Goal: Task Accomplishment & Management: Manage account settings

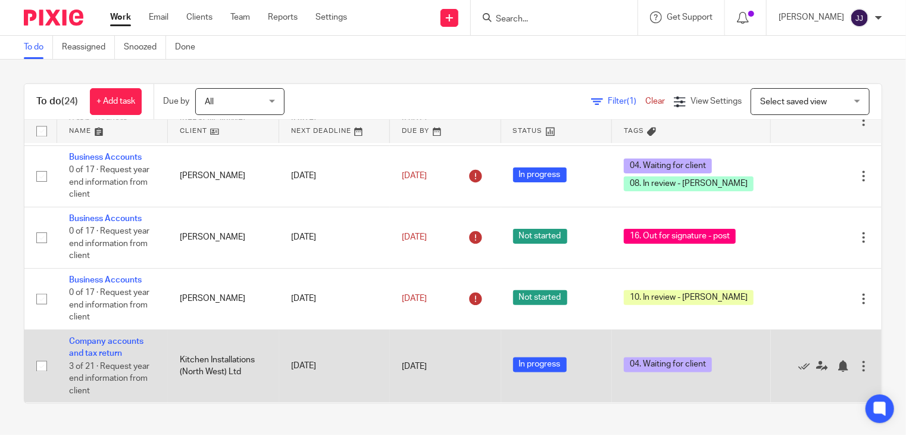
scroll to position [923, 0]
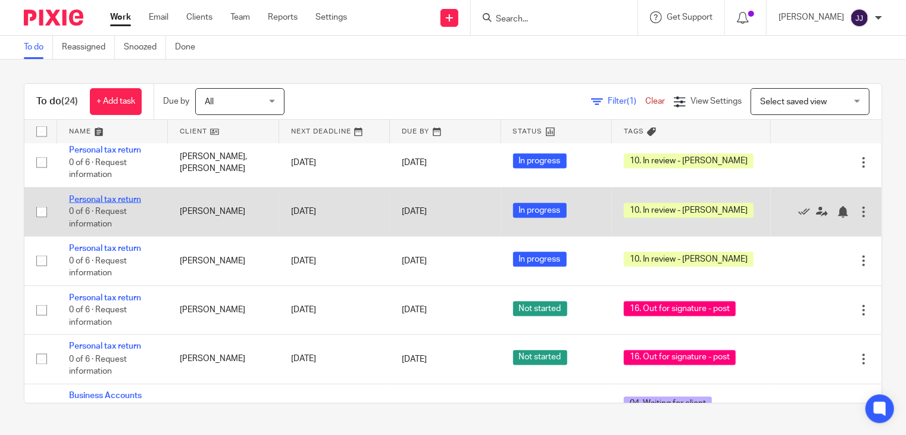
click at [88, 195] on link "Personal tax return" at bounding box center [105, 199] width 72 height 8
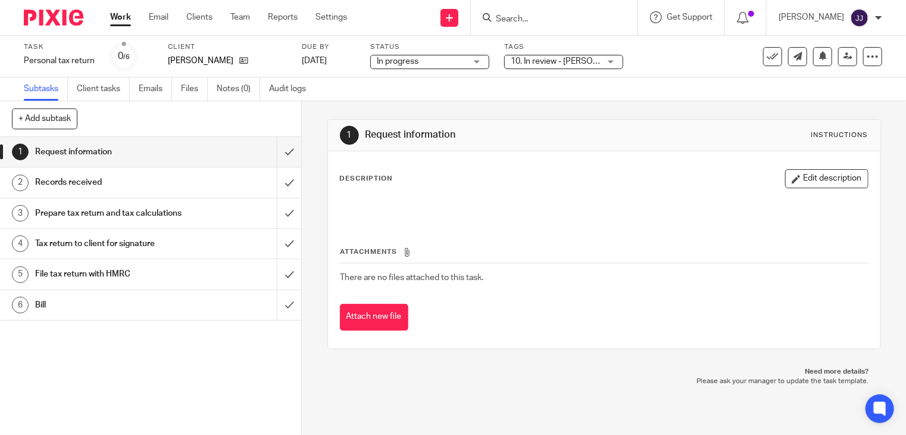
click at [550, 63] on span "10. In review - [PERSON_NAME]" at bounding box center [570, 61] width 118 height 8
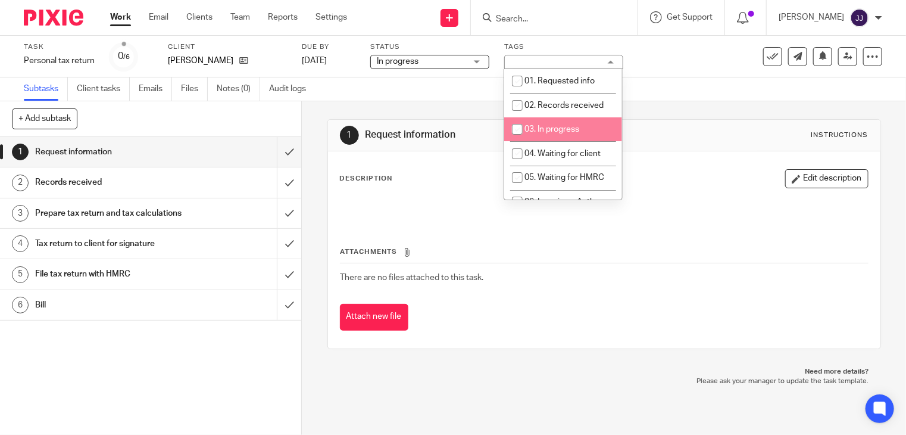
scroll to position [113, 0]
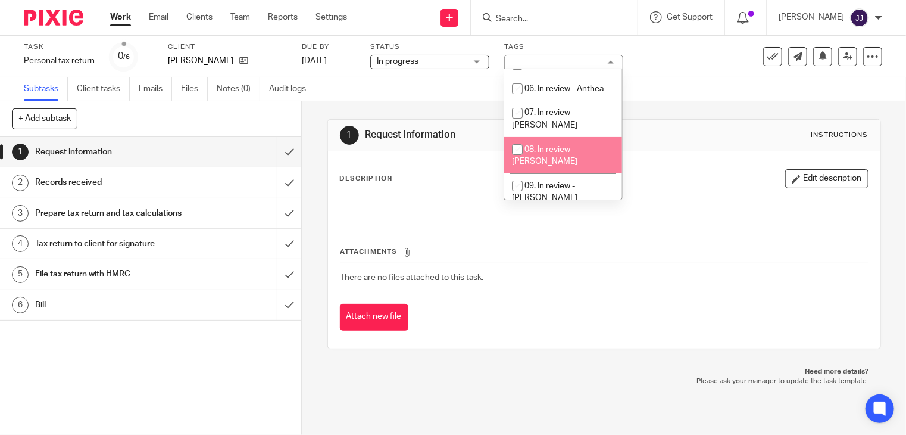
click at [595, 137] on li "08. In review - [PERSON_NAME]" at bounding box center [563, 155] width 118 height 36
checkbox input "true"
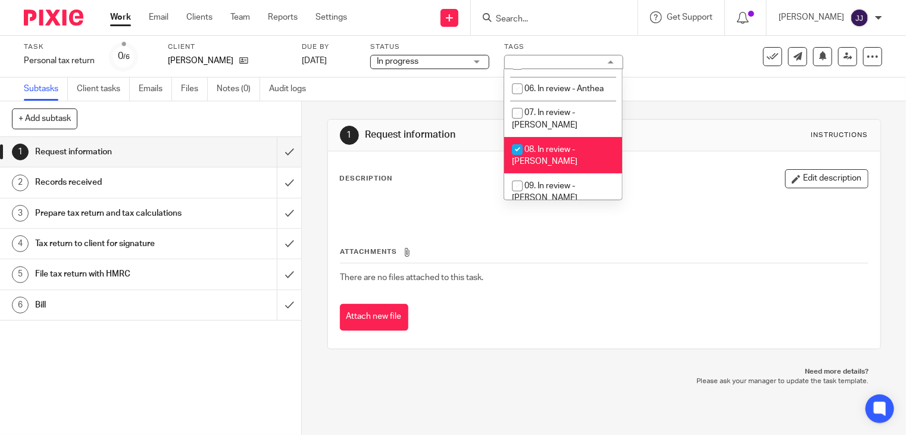
click at [578, 210] on li "10. In review - [PERSON_NAME]" at bounding box center [563, 228] width 118 height 36
checkbox input "false"
click at [843, 55] on link at bounding box center [847, 56] width 19 height 19
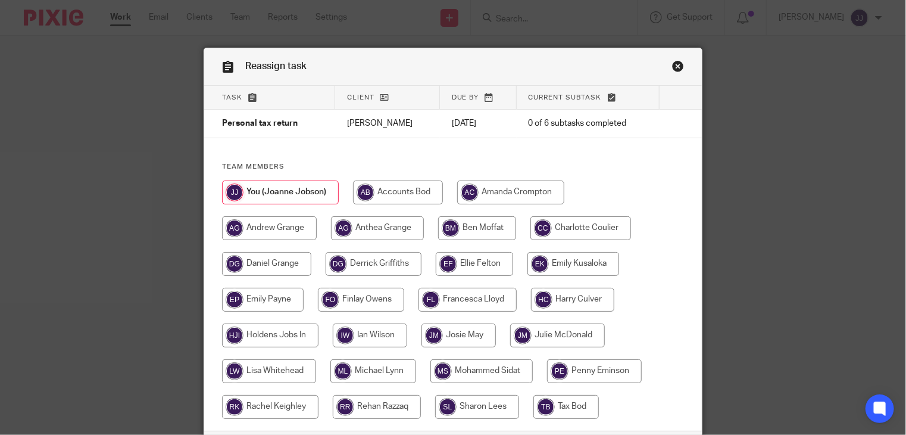
click at [471, 234] on input "radio" at bounding box center [477, 228] width 78 height 24
radio input "true"
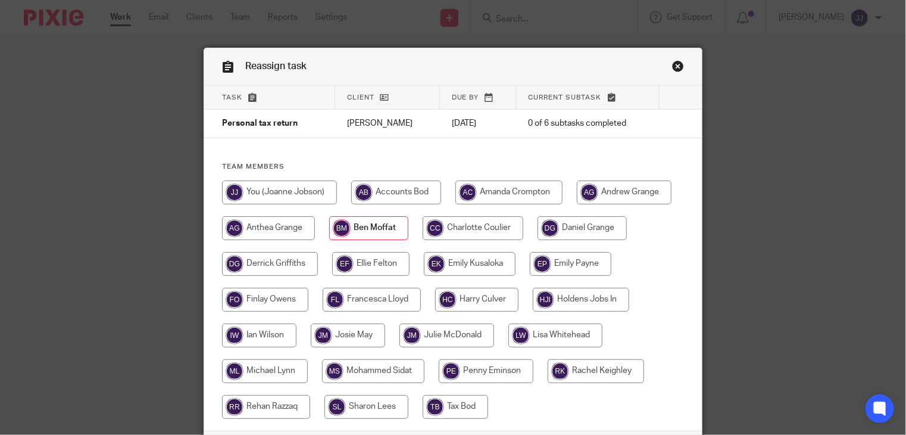
scroll to position [93, 0]
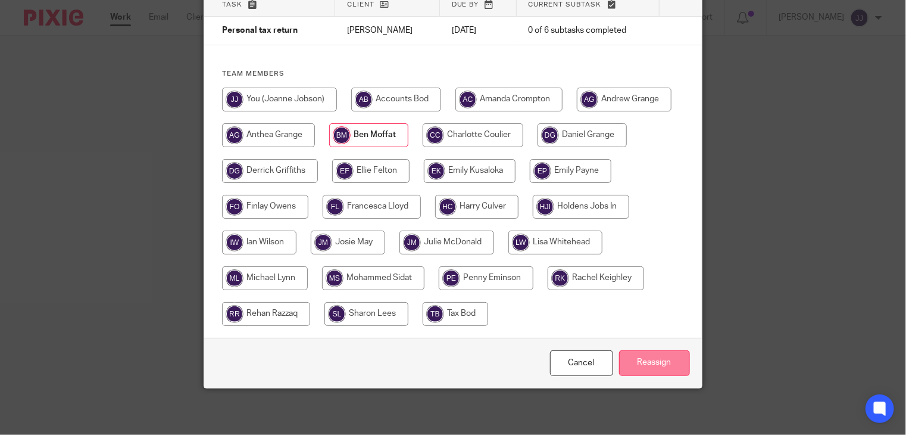
click at [638, 368] on input "Reassign" at bounding box center [654, 363] width 71 height 26
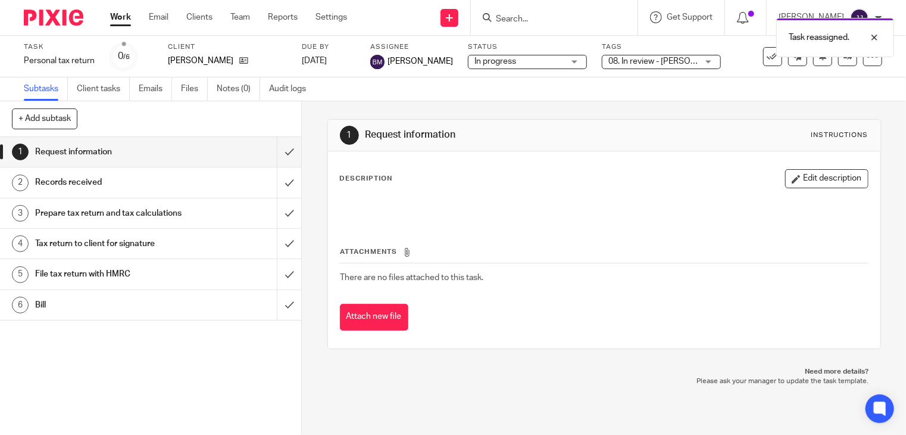
click at [126, 18] on link "Work" at bounding box center [120, 17] width 21 height 12
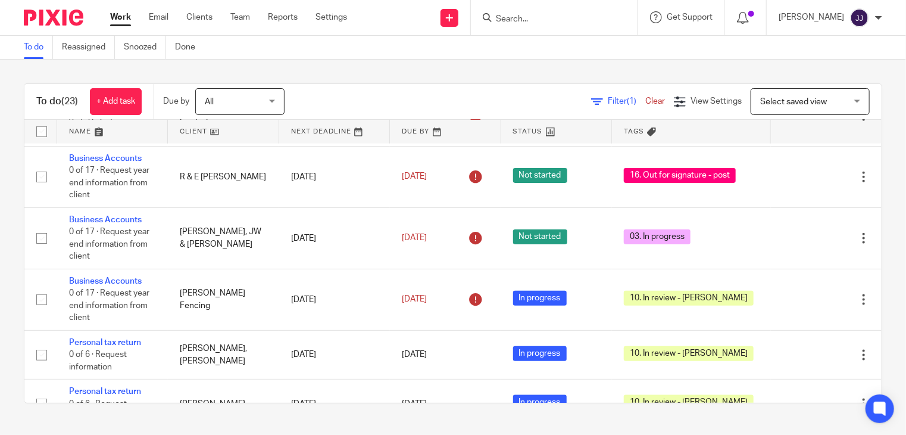
scroll to position [833, 0]
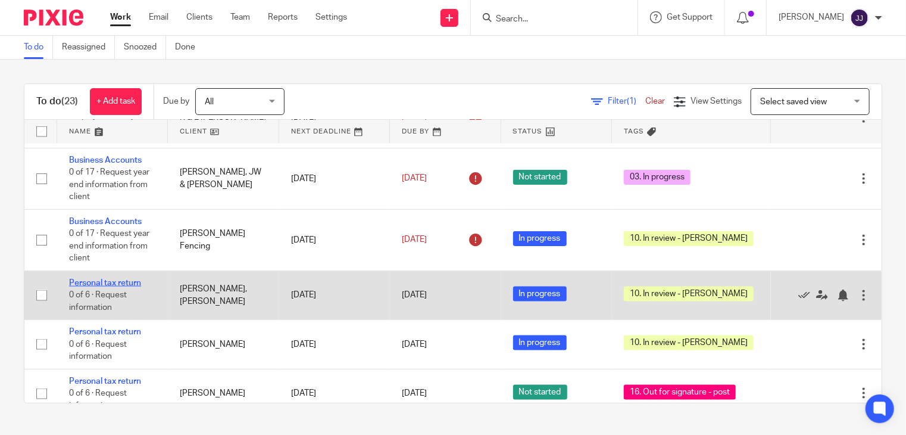
click at [121, 279] on link "Personal tax return" at bounding box center [105, 283] width 72 height 8
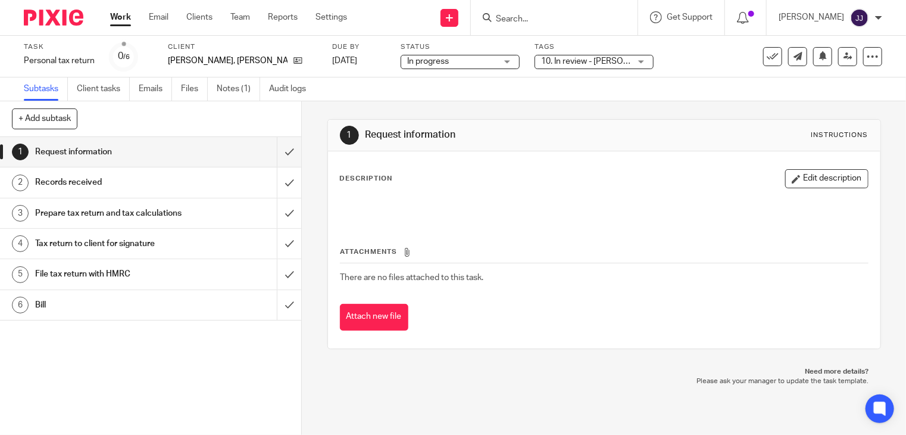
click at [567, 62] on span "10. In review - [PERSON_NAME]" at bounding box center [600, 61] width 118 height 8
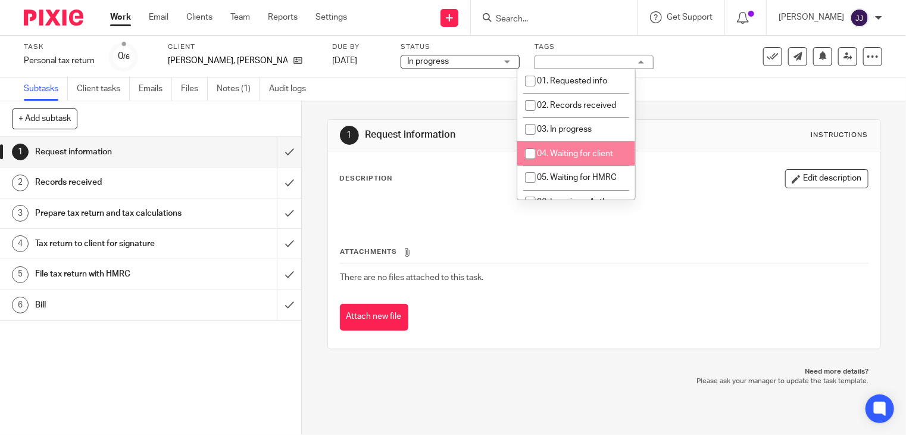
scroll to position [113, 0]
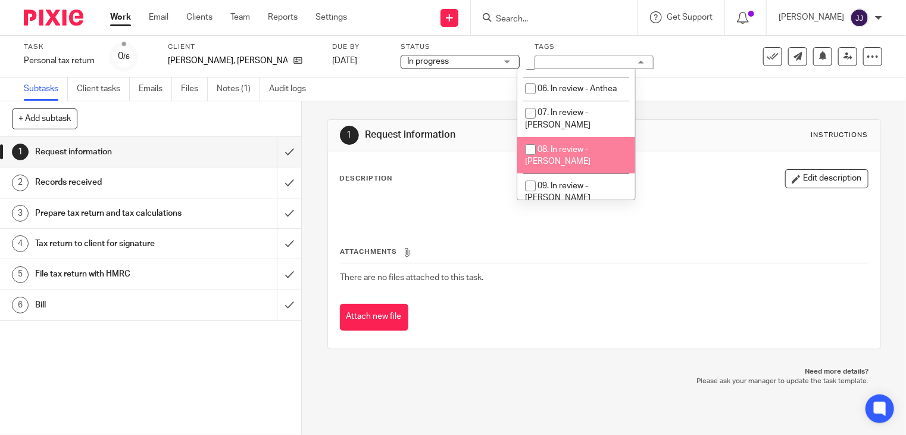
click at [591, 145] on span "08. In review - [PERSON_NAME]" at bounding box center [557, 155] width 65 height 21
checkbox input "true"
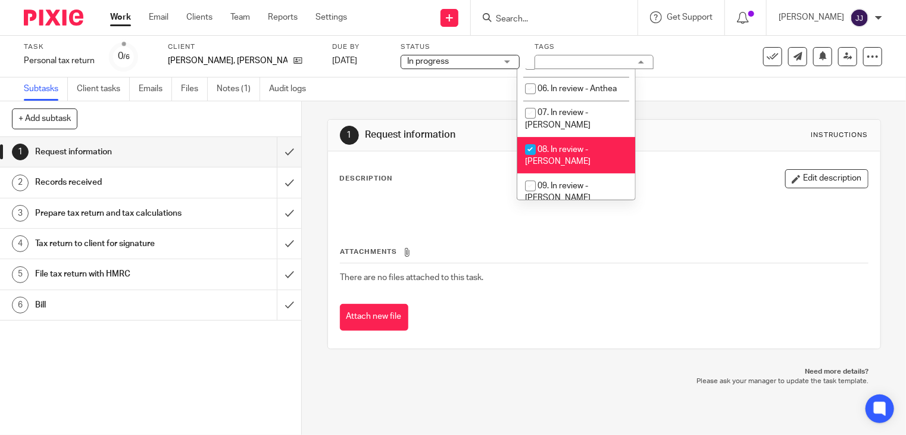
click at [572, 218] on span "10. In review - [PERSON_NAME]" at bounding box center [557, 228] width 65 height 21
checkbox input "false"
click at [843, 55] on icon at bounding box center [847, 56] width 9 height 9
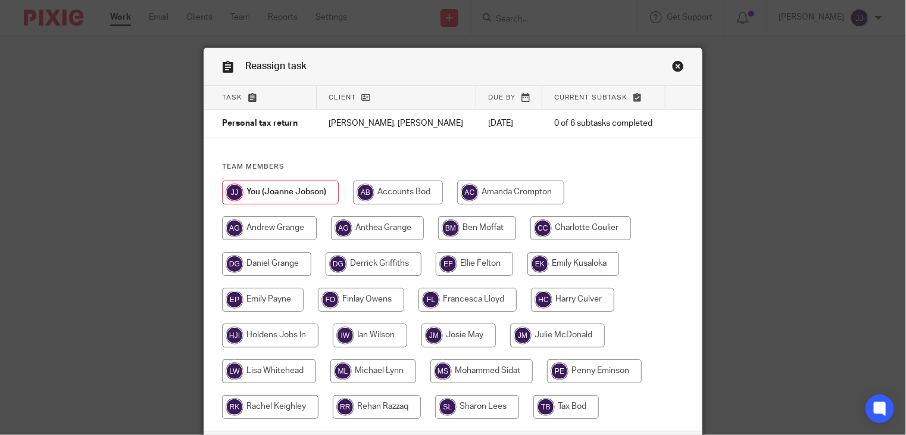
click at [465, 230] on input "radio" at bounding box center [477, 228] width 78 height 24
radio input "true"
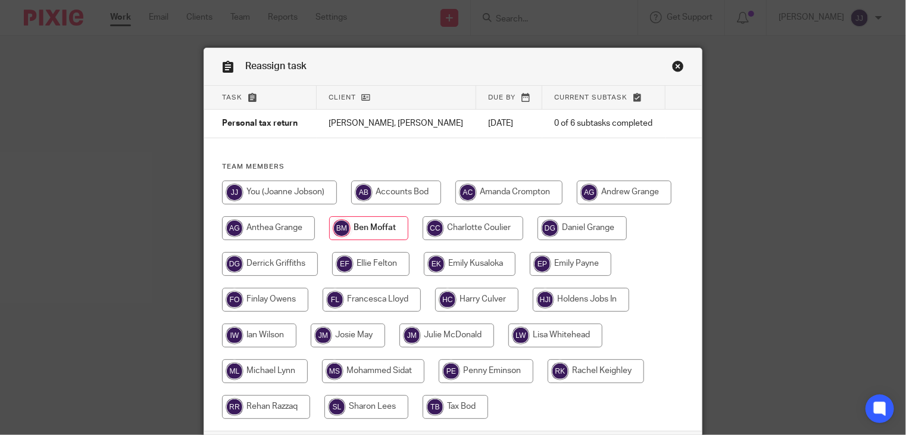
scroll to position [93, 0]
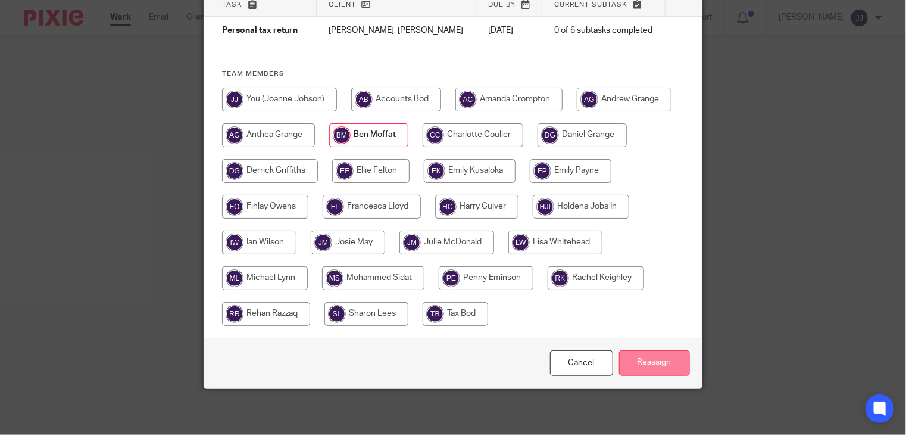
click at [626, 358] on input "Reassign" at bounding box center [654, 363] width 71 height 26
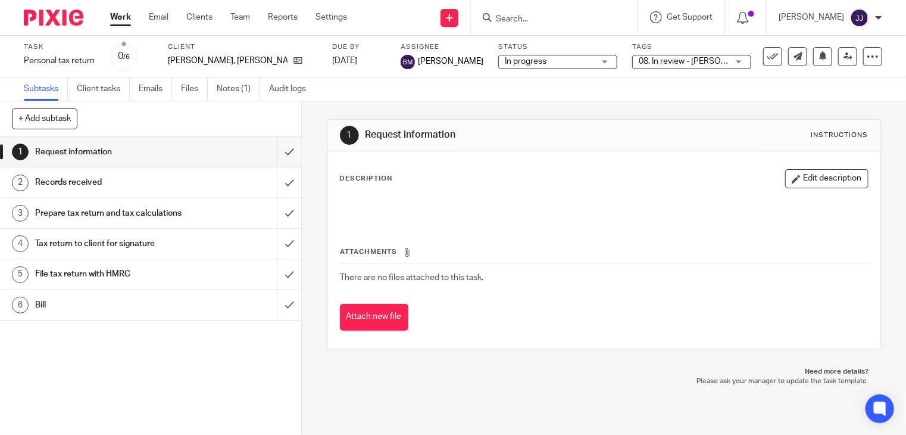
click at [117, 15] on link "Work" at bounding box center [120, 17] width 21 height 12
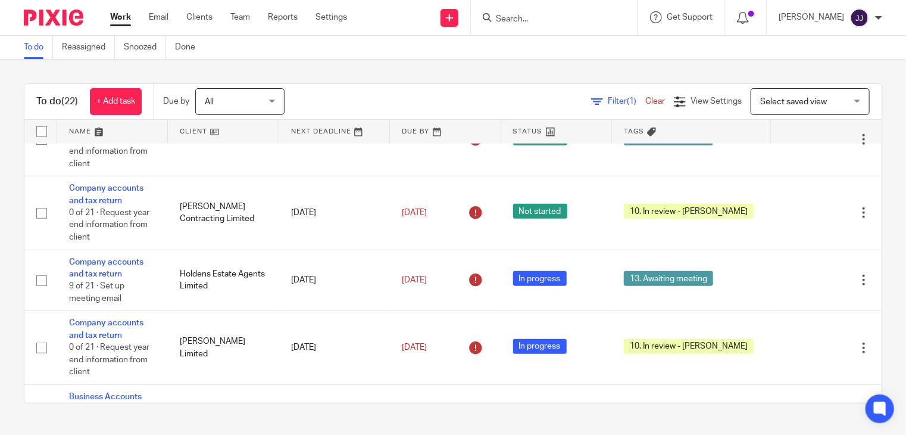
scroll to position [833, 0]
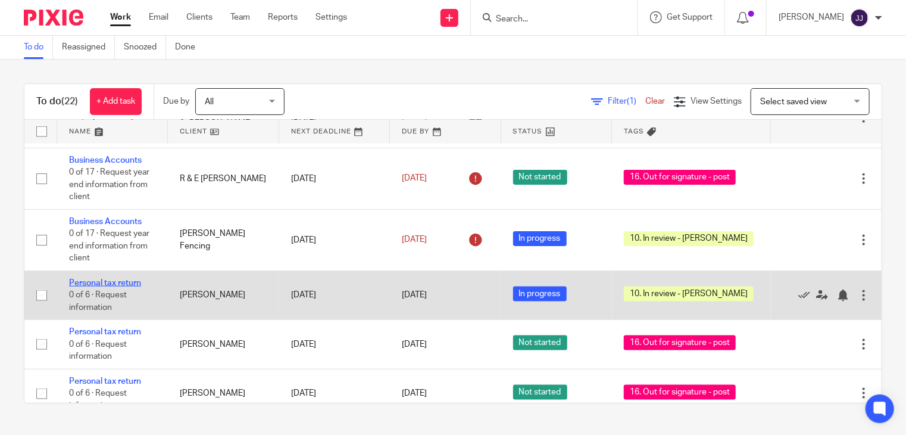
click at [89, 279] on link "Personal tax return" at bounding box center [105, 283] width 72 height 8
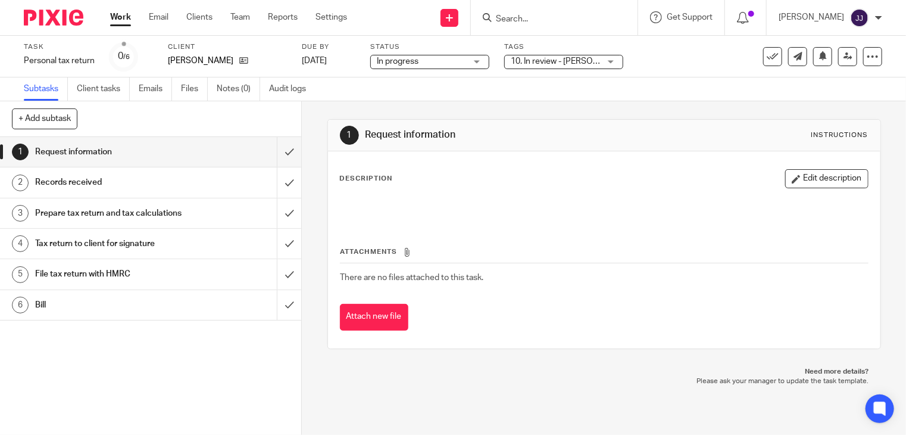
click at [115, 17] on link "Work" at bounding box center [120, 17] width 21 height 12
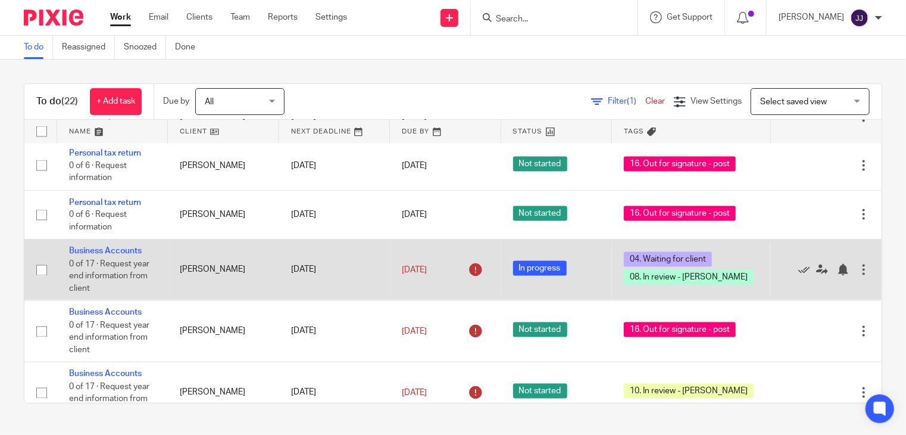
scroll to position [952, 0]
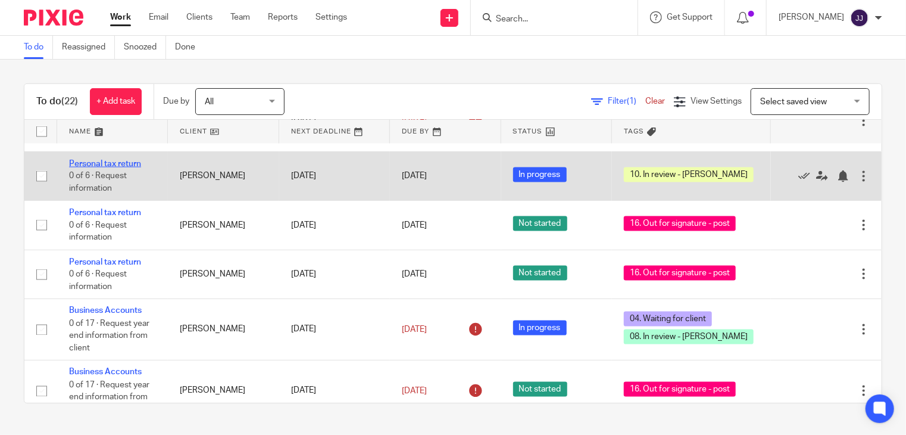
click at [102, 160] on link "Personal tax return" at bounding box center [105, 164] width 72 height 8
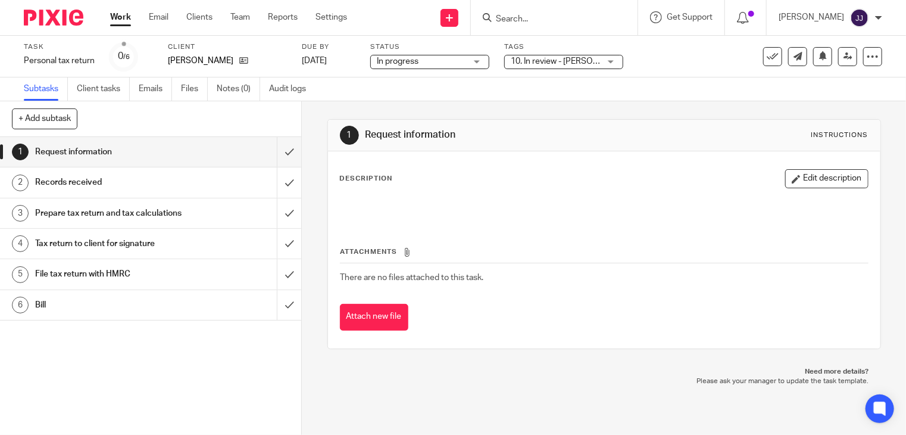
click at [535, 64] on span "10. In review - [PERSON_NAME]" at bounding box center [570, 61] width 118 height 8
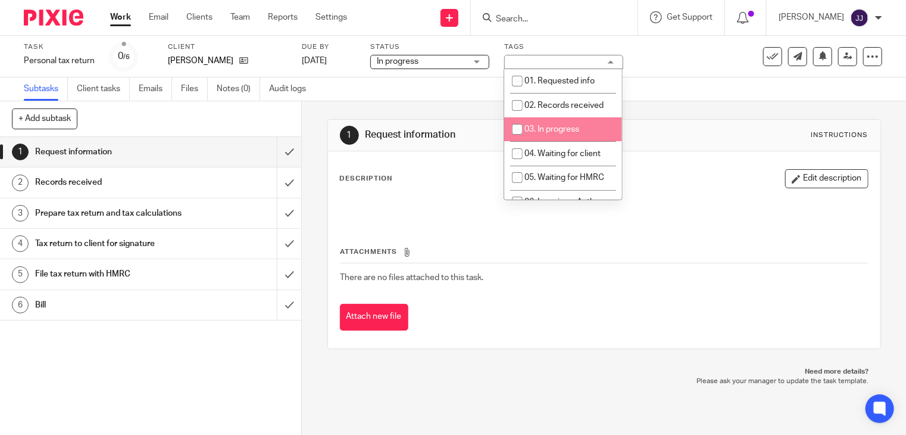
scroll to position [119, 0]
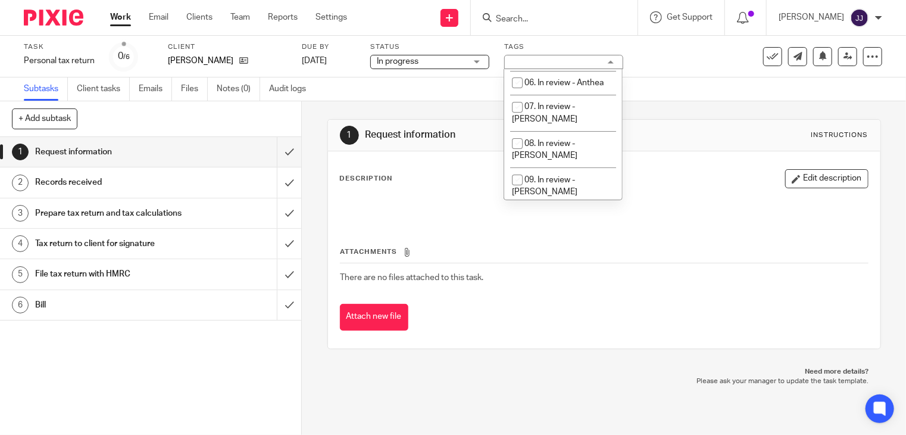
click at [567, 204] on li "10. In review - [PERSON_NAME]" at bounding box center [563, 222] width 118 height 36
checkbox input "false"
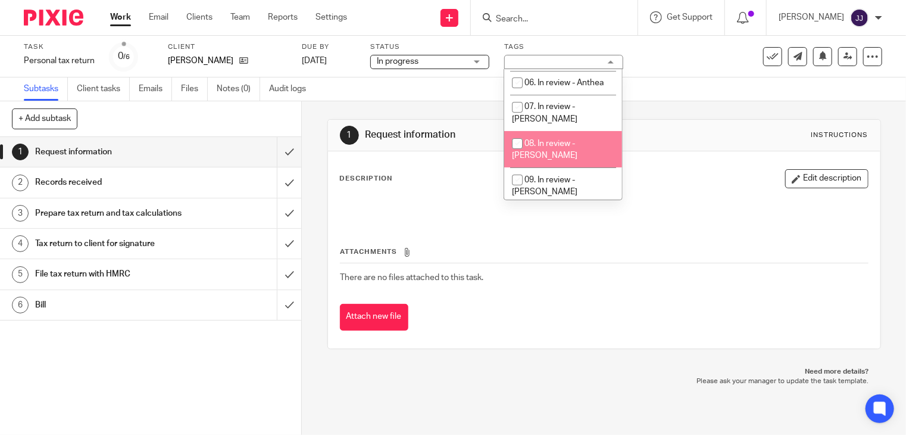
click at [566, 139] on span "08. In review - [PERSON_NAME]" at bounding box center [544, 149] width 65 height 21
checkbox input "true"
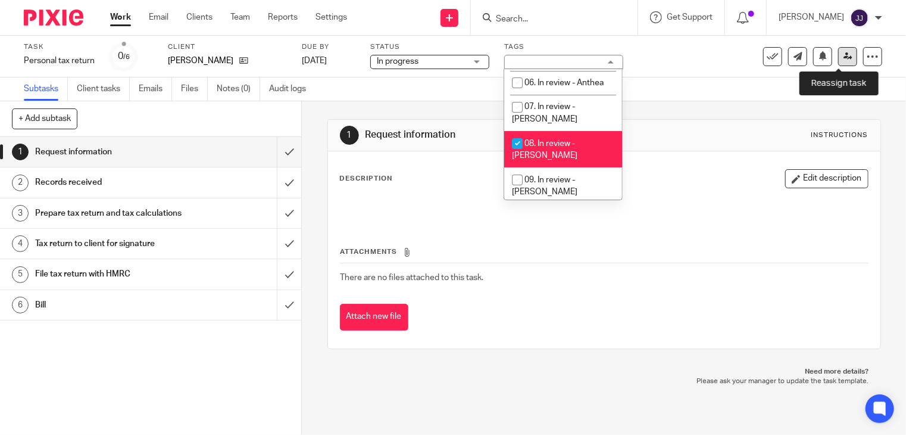
click at [843, 58] on icon at bounding box center [847, 56] width 9 height 9
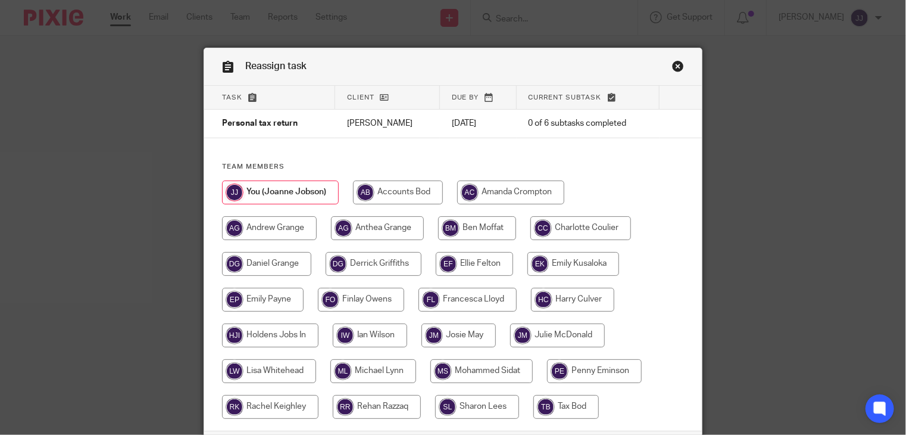
click at [479, 231] on input "radio" at bounding box center [477, 228] width 78 height 24
radio input "true"
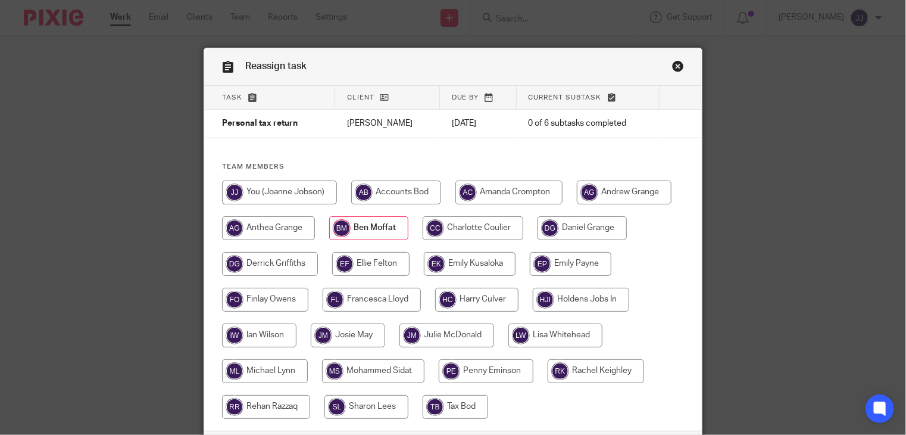
scroll to position [93, 0]
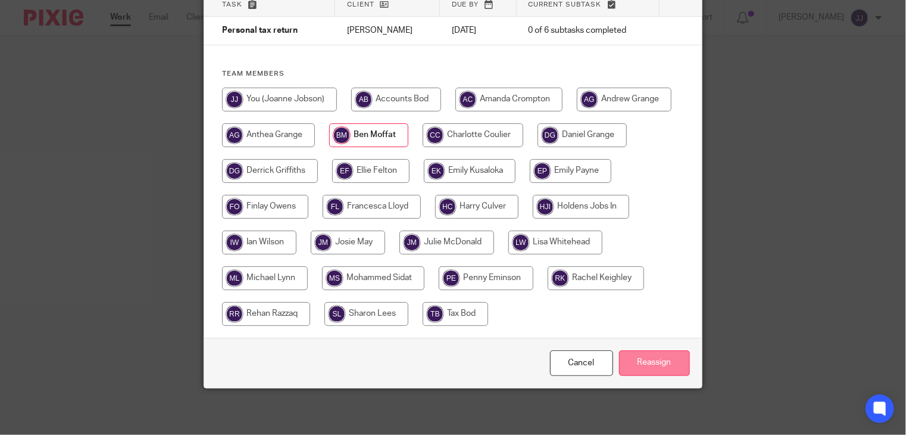
click at [631, 365] on input "Reassign" at bounding box center [654, 363] width 71 height 26
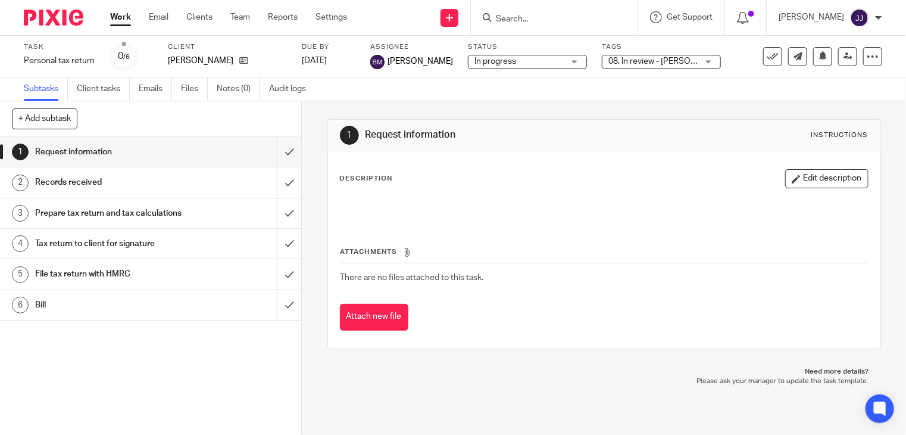
click at [118, 20] on link "Work" at bounding box center [120, 17] width 21 height 12
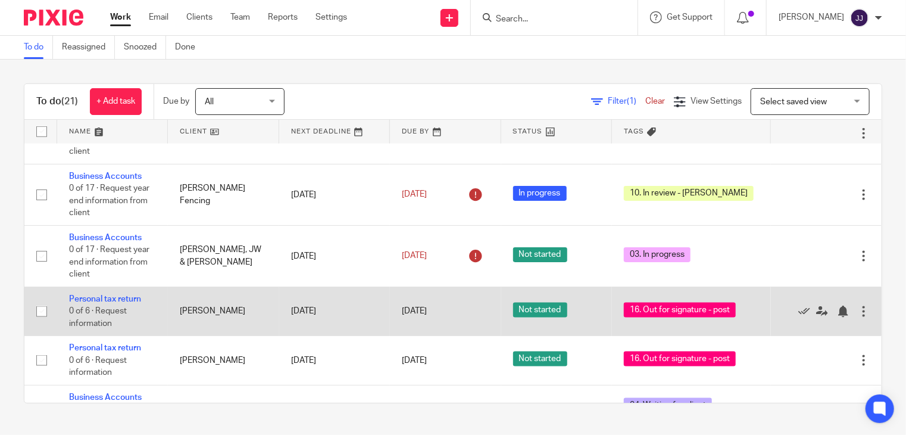
scroll to position [758, 0]
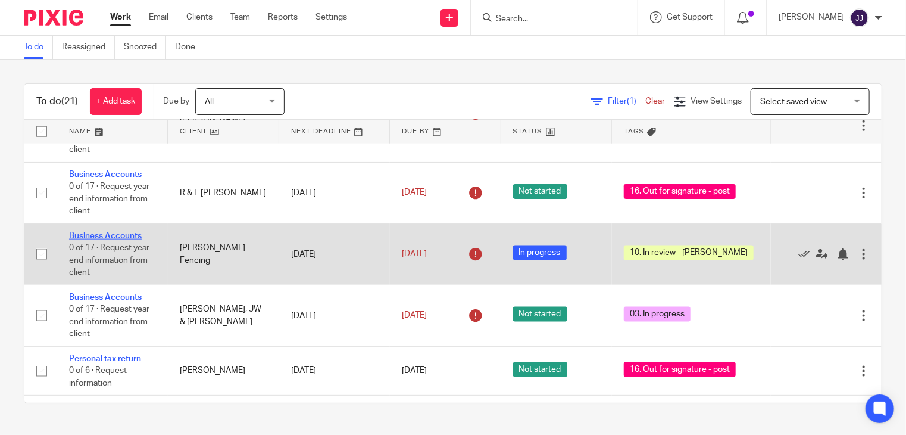
click at [136, 232] on link "Business Accounts" at bounding box center [105, 236] width 73 height 8
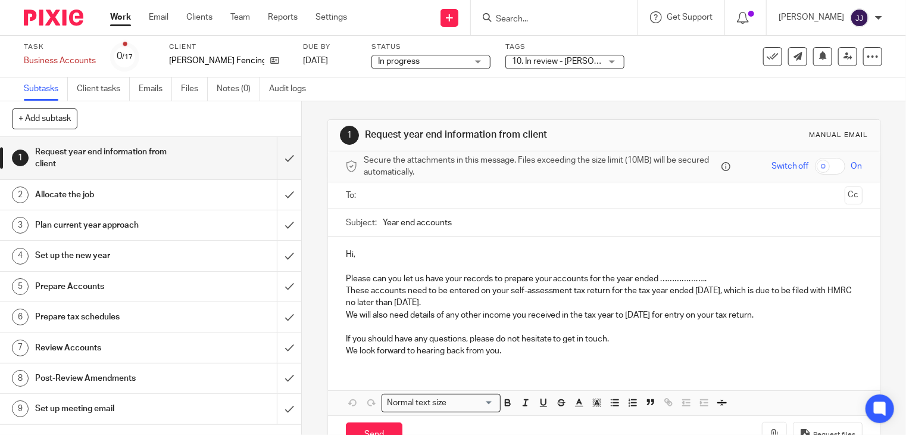
click at [579, 67] on span "10. In review - Joanne" at bounding box center [556, 61] width 89 height 13
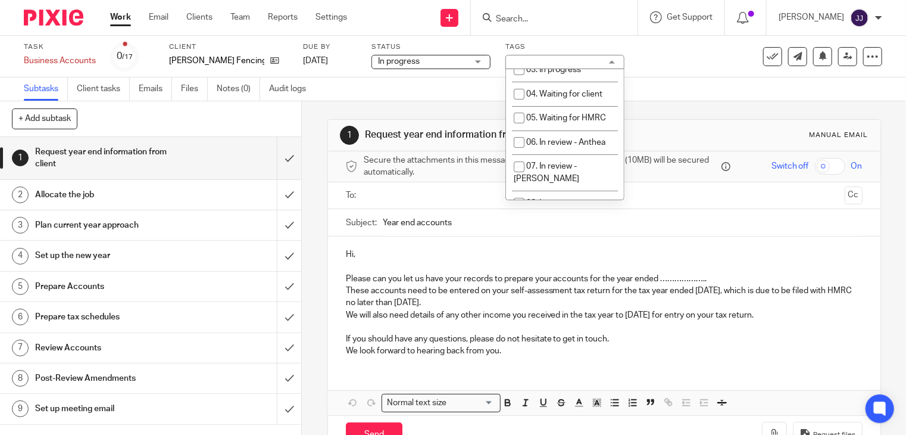
scroll to position [119, 0]
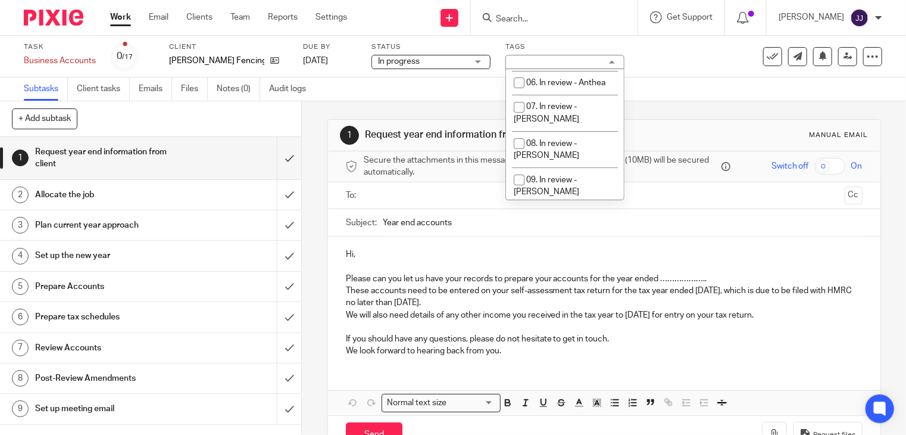
click at [576, 212] on span "10. In review - Joanne" at bounding box center [546, 222] width 65 height 21
checkbox input "false"
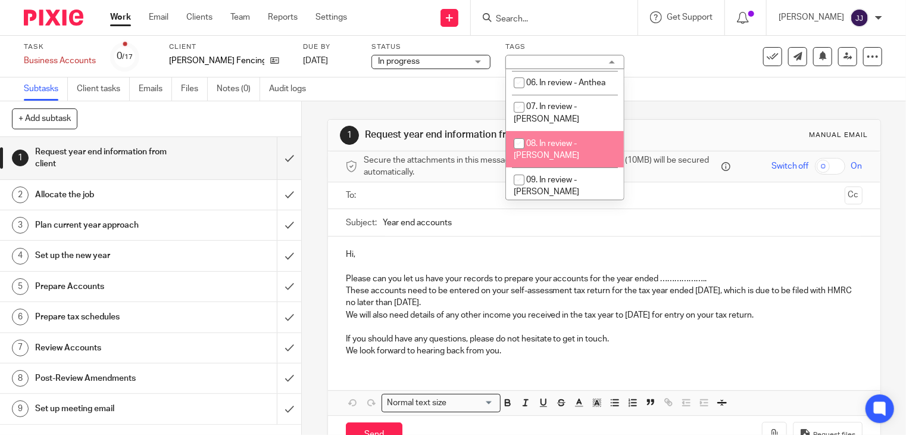
click at [573, 139] on span "08. In review - [PERSON_NAME]" at bounding box center [546, 149] width 65 height 21
checkbox input "true"
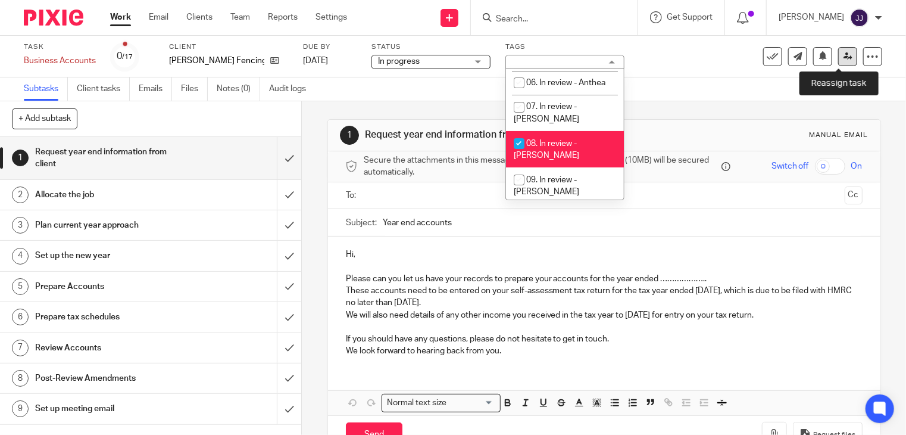
click at [843, 54] on icon at bounding box center [847, 56] width 9 height 9
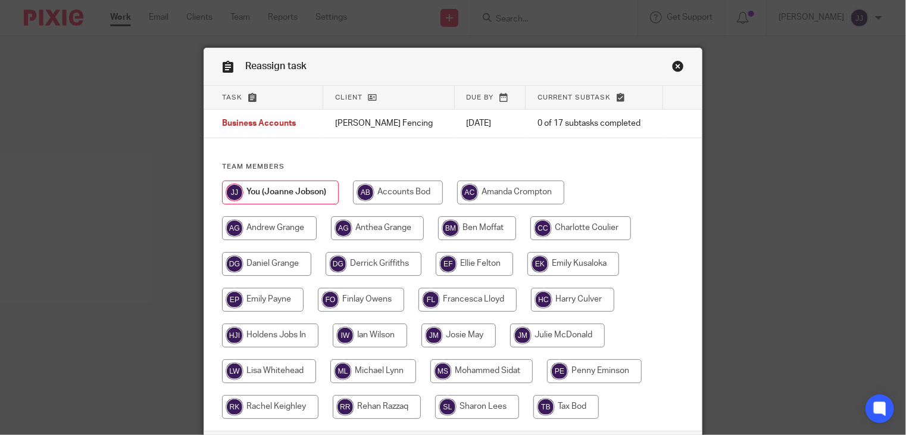
click at [455, 233] on input "radio" at bounding box center [477, 228] width 78 height 24
radio input "true"
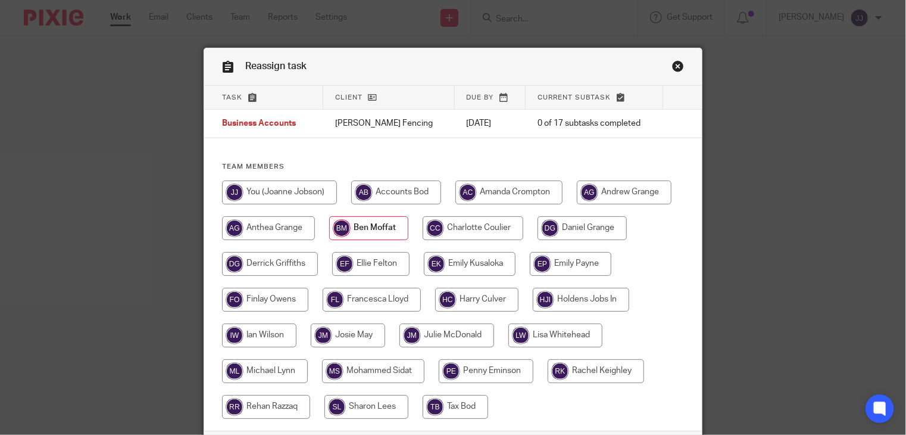
scroll to position [93, 0]
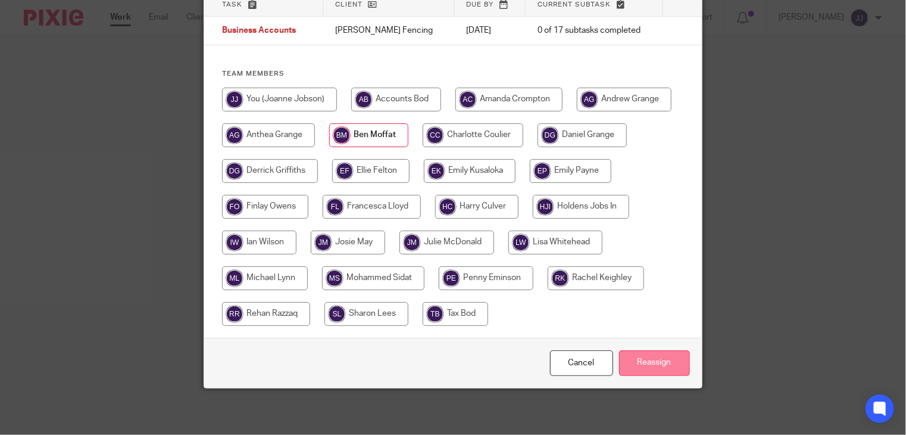
click at [656, 361] on input "Reassign" at bounding box center [654, 363] width 71 height 26
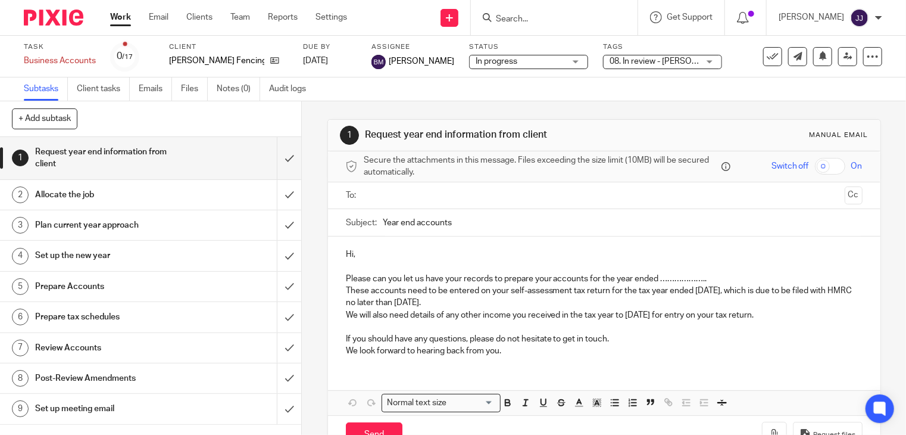
click at [507, 15] on input "Search" at bounding box center [548, 19] width 107 height 11
type input "LAURA DEWHURST"
click button "submit" at bounding box center [0, 0] width 0 height 0
click at [535, 43] on link at bounding box center [572, 47] width 161 height 18
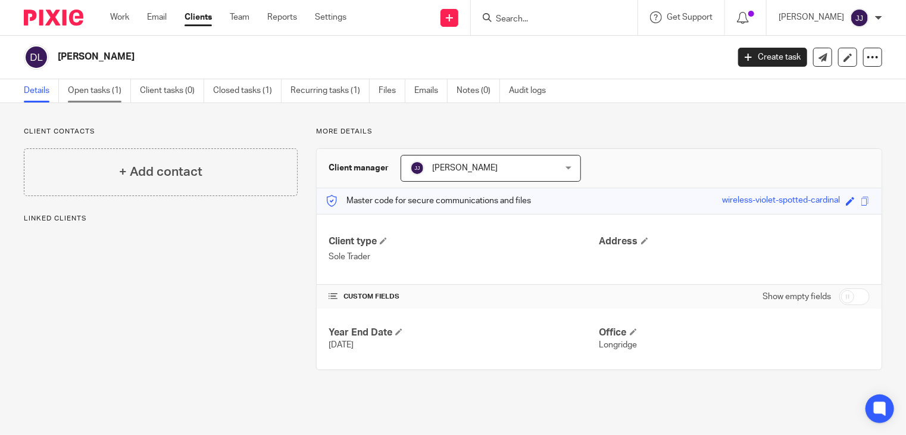
click at [105, 90] on link "Open tasks (1)" at bounding box center [99, 90] width 63 height 23
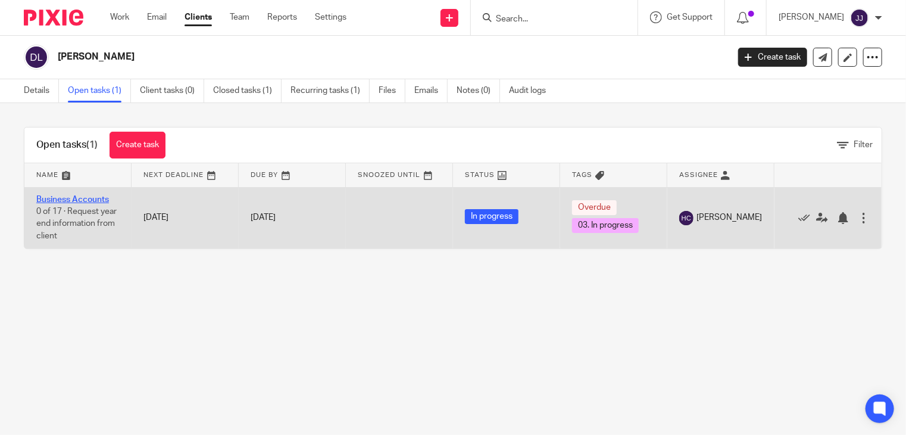
click at [88, 201] on link "Business Accounts" at bounding box center [72, 199] width 73 height 8
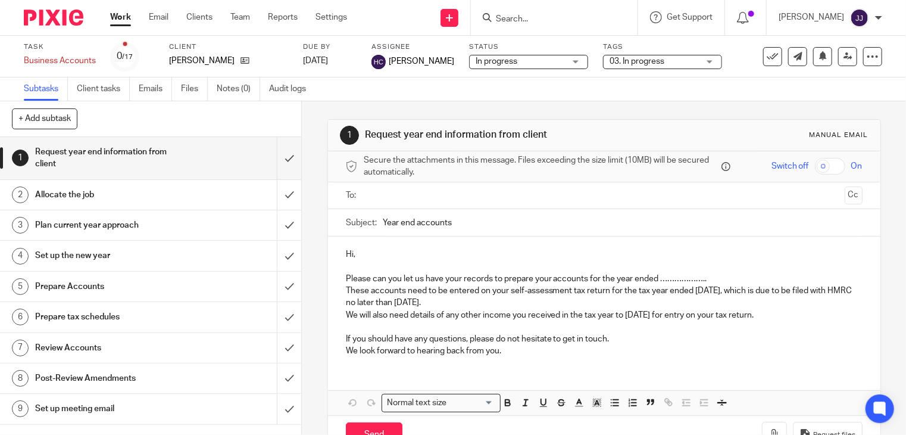
click at [620, 60] on span "03. In progress" at bounding box center [637, 61] width 55 height 8
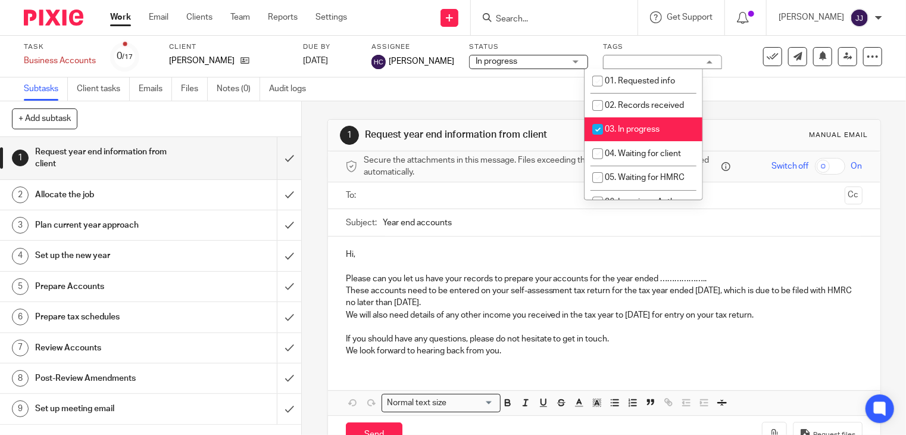
click at [635, 122] on li "03. In progress" at bounding box center [644, 129] width 118 height 24
checkbox input "false"
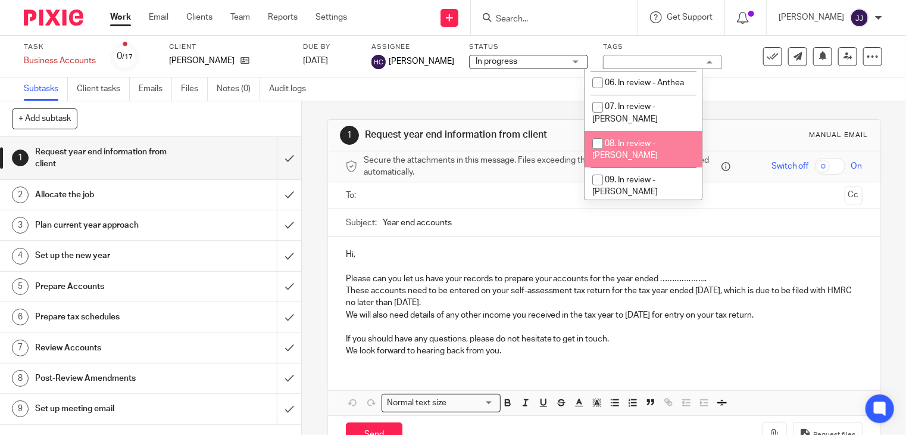
scroll to position [179, 0]
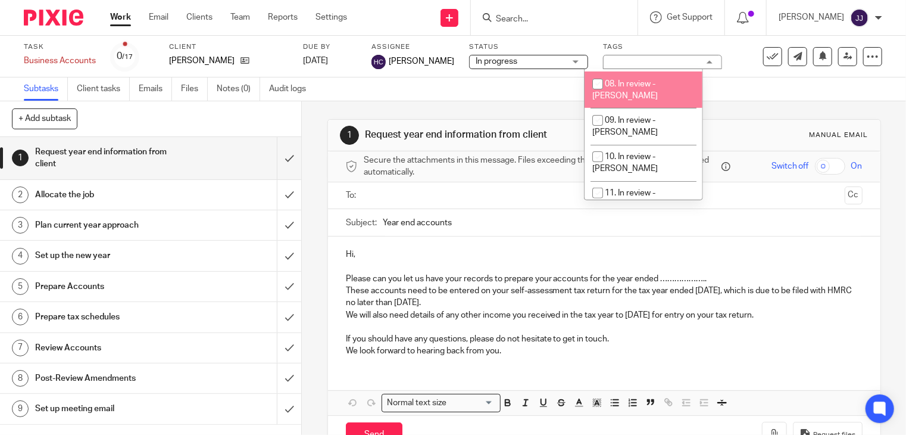
click at [612, 80] on span "08. In review - [PERSON_NAME]" at bounding box center [624, 90] width 65 height 21
checkbox input "true"
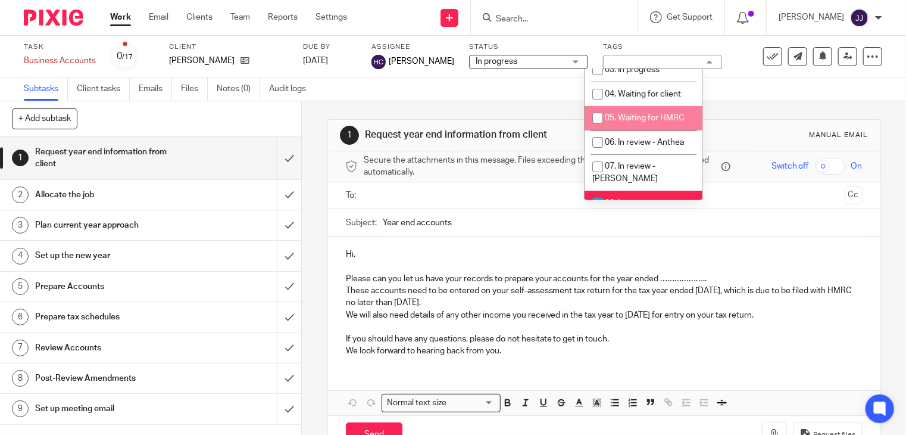
scroll to position [119, 0]
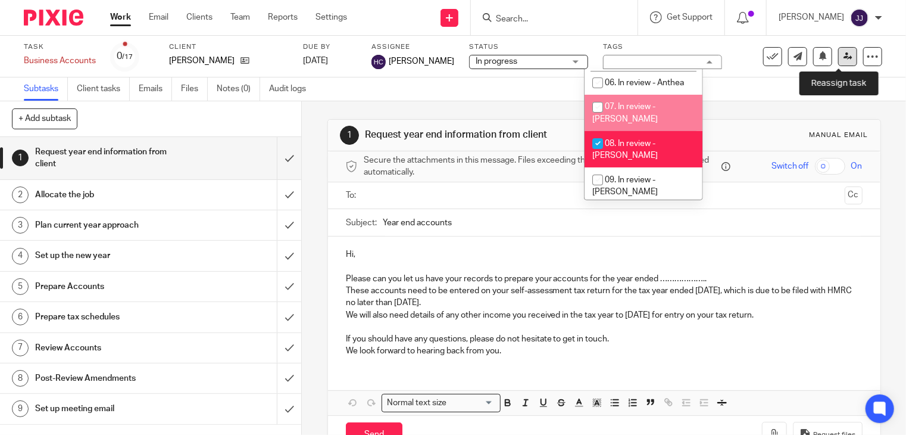
click at [843, 55] on icon at bounding box center [847, 56] width 9 height 9
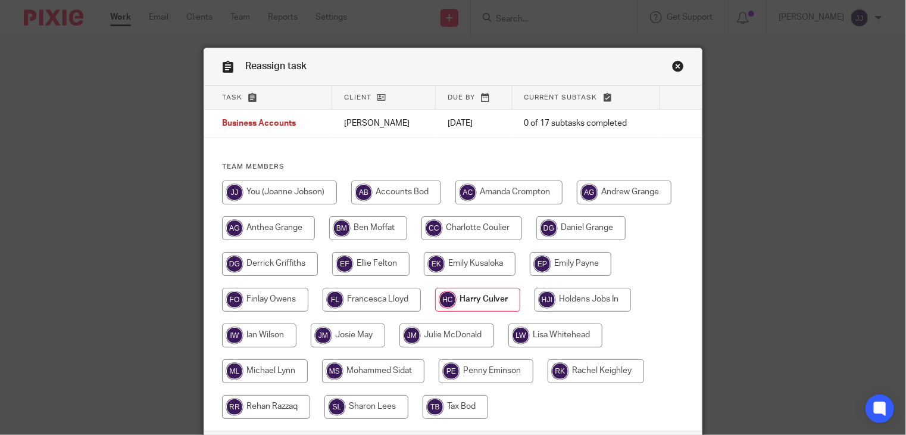
click at [368, 230] on input "radio" at bounding box center [368, 228] width 78 height 24
radio input "true"
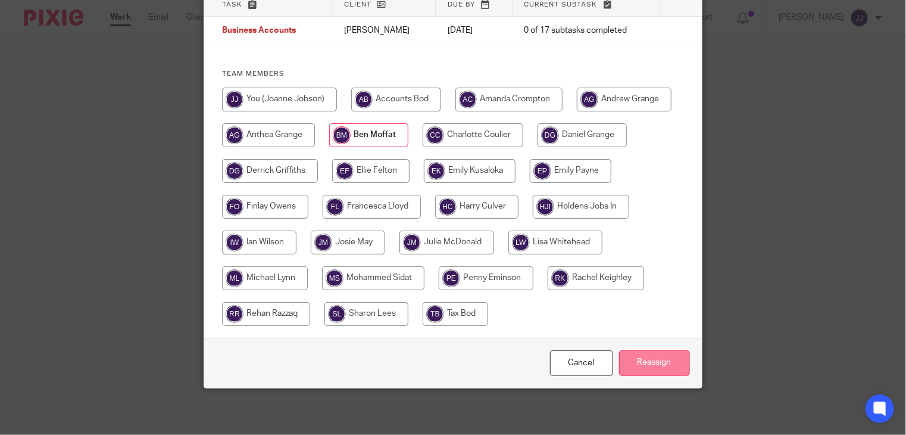
click at [635, 360] on input "Reassign" at bounding box center [654, 363] width 71 height 26
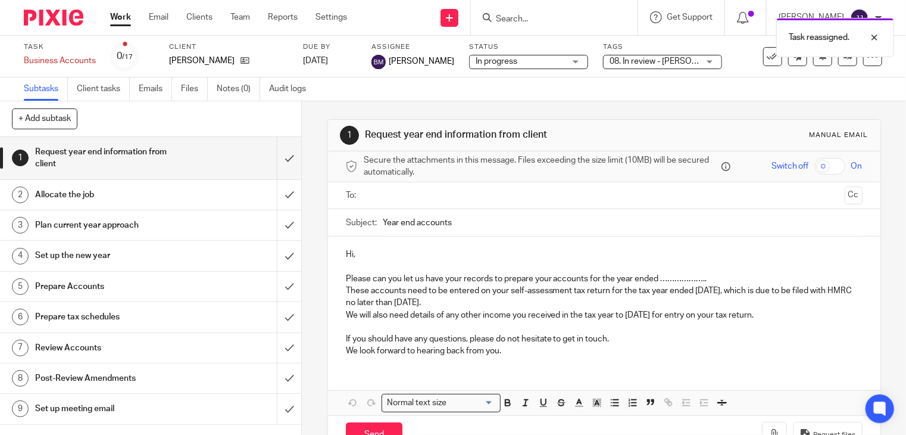
click at [536, 20] on div "Task reassigned." at bounding box center [673, 34] width 441 height 45
click at [542, 20] on div "Task reassigned." at bounding box center [673, 34] width 441 height 45
click at [537, 17] on div "Task reassigned." at bounding box center [673, 34] width 441 height 45
click at [537, 17] on input "Search" at bounding box center [548, 19] width 107 height 11
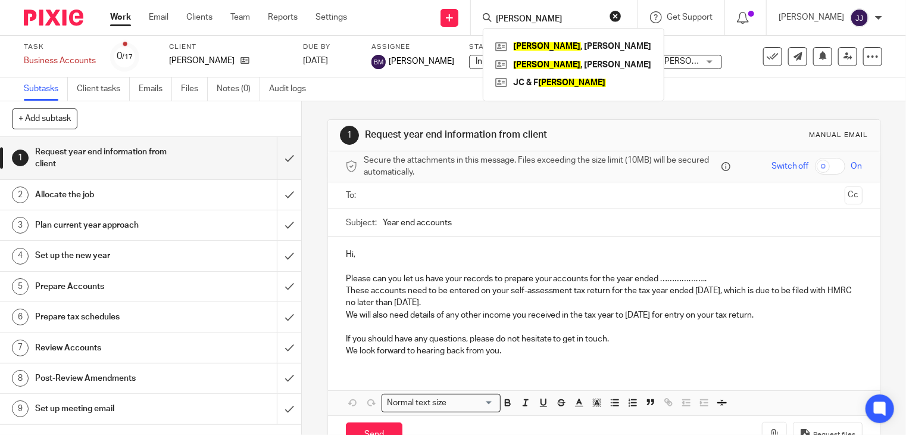
type input "[PERSON_NAME]"
click button "submit" at bounding box center [0, 0] width 0 height 0
click at [548, 86] on link at bounding box center [573, 83] width 163 height 18
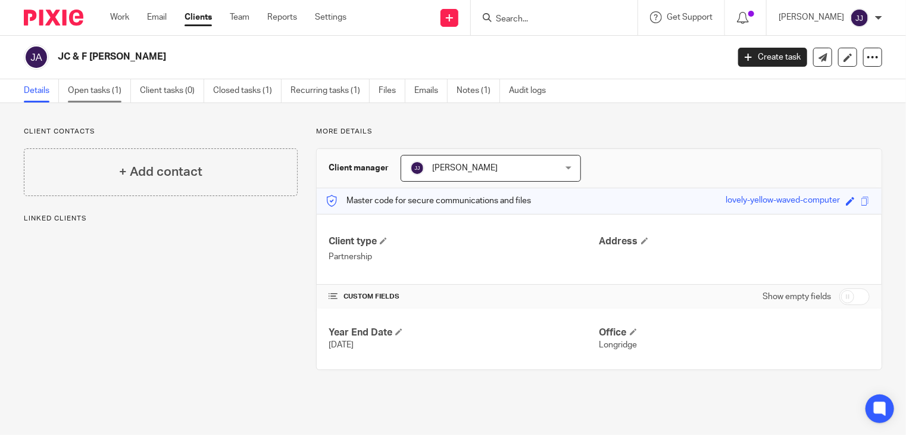
click at [98, 92] on link "Open tasks (1)" at bounding box center [99, 90] width 63 height 23
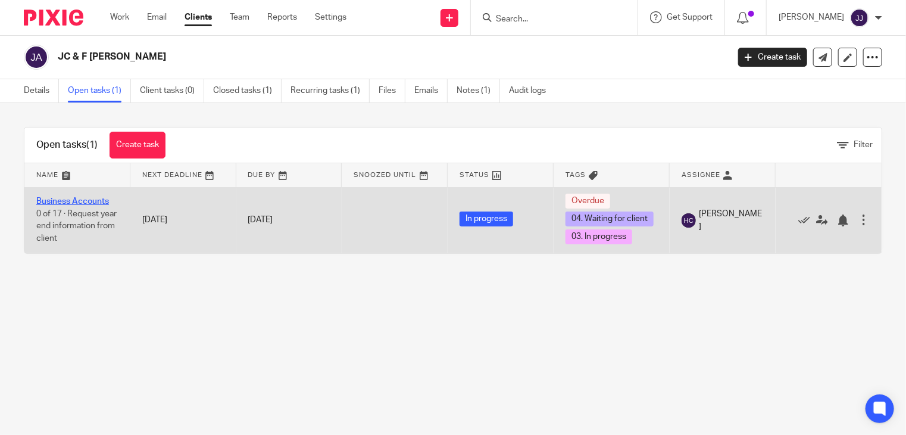
click at [73, 203] on link "Business Accounts" at bounding box center [72, 201] width 73 height 8
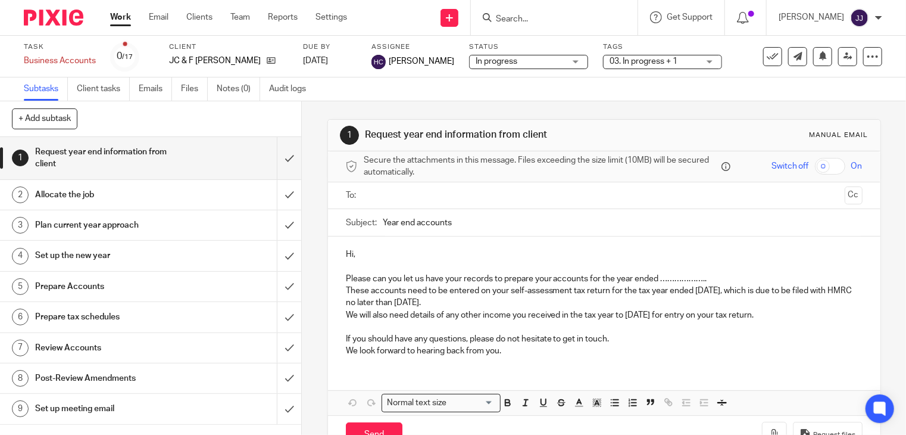
click at [638, 60] on span "03. In progress + 1" at bounding box center [644, 61] width 68 height 8
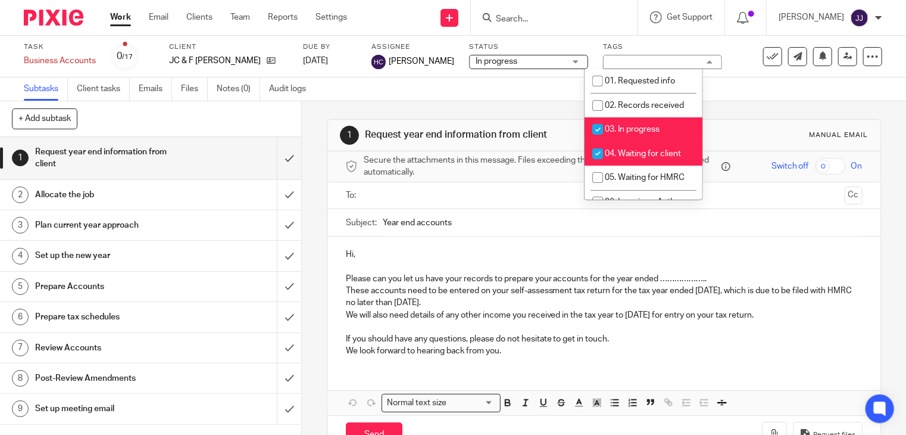
click at [638, 127] on span "03. In progress" at bounding box center [632, 129] width 55 height 8
checkbox input "false"
click at [627, 153] on span "04. Waiting for client" at bounding box center [643, 153] width 76 height 8
checkbox input "false"
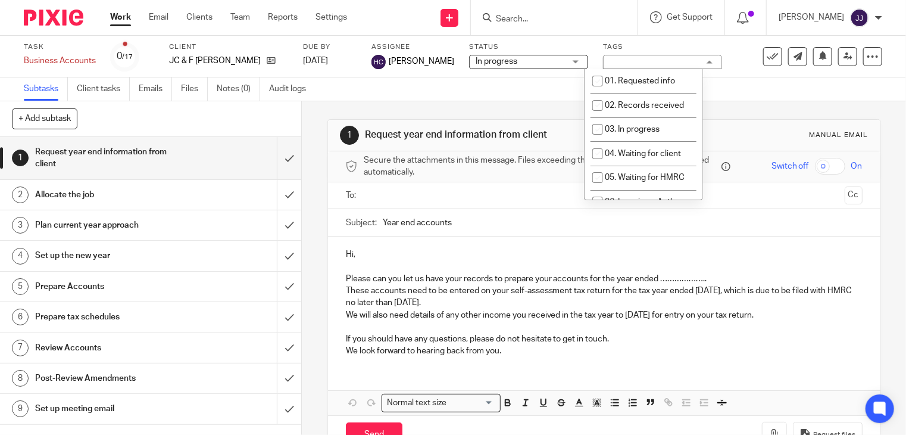
scroll to position [119, 0]
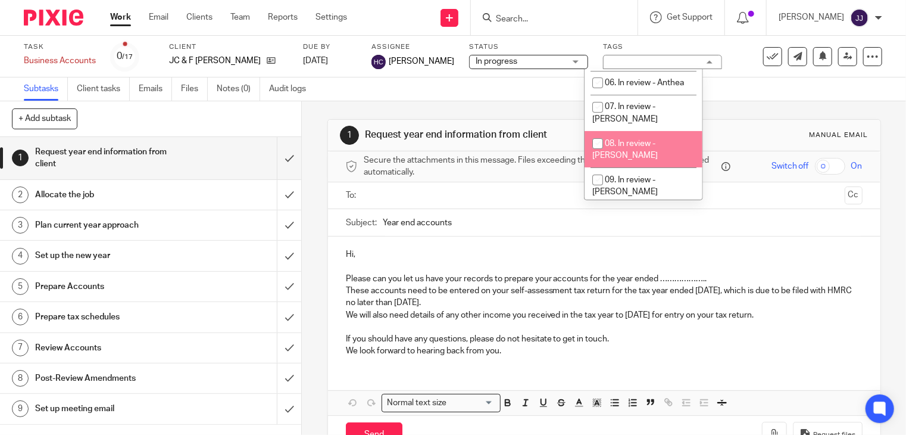
click at [626, 139] on span "08. In review - Ben" at bounding box center [624, 149] width 65 height 21
checkbox input "true"
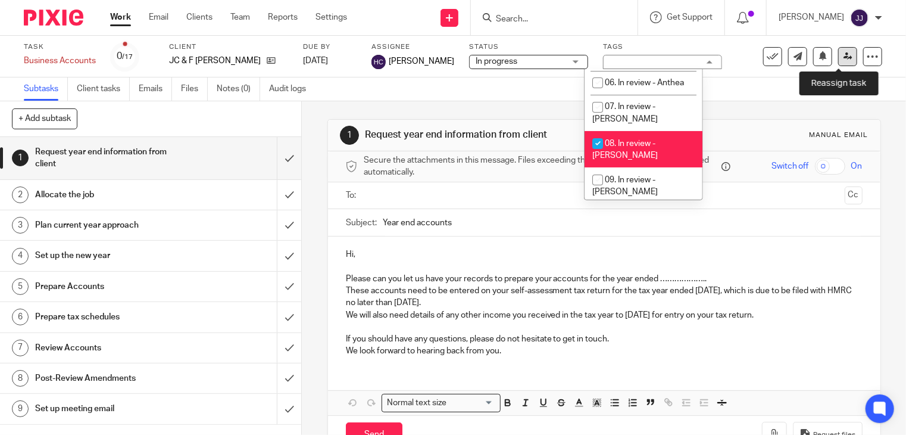
click at [843, 52] on icon at bounding box center [847, 56] width 9 height 9
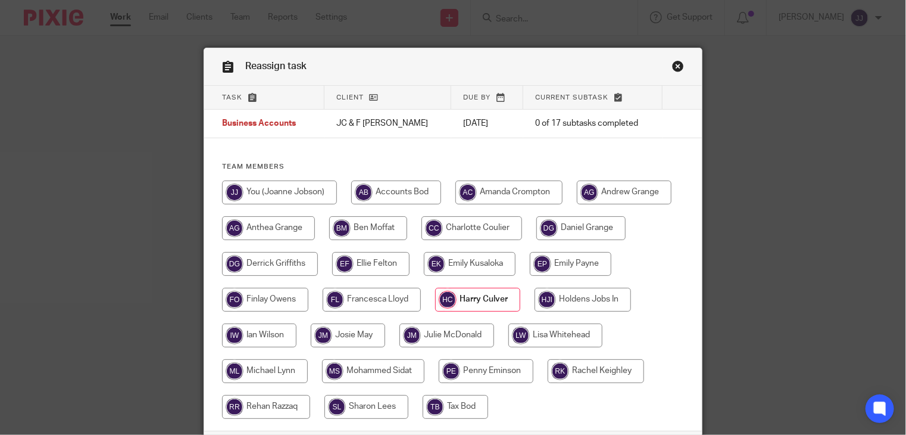
click at [348, 223] on input "radio" at bounding box center [368, 228] width 78 height 24
radio input "true"
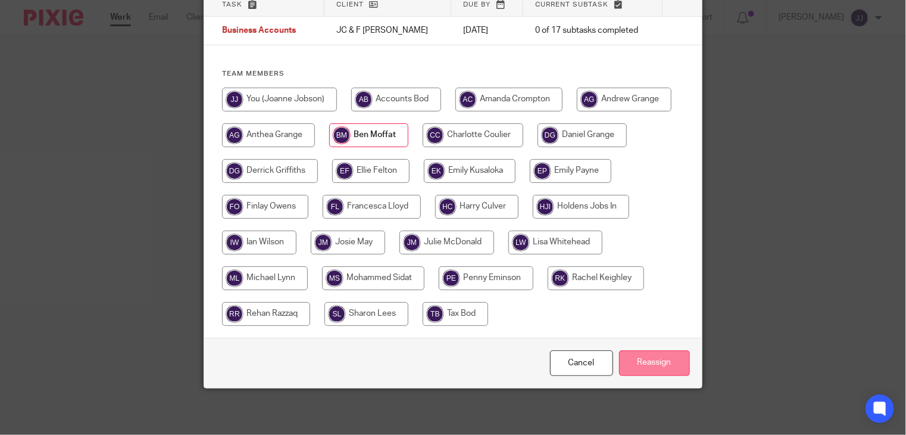
click at [629, 360] on input "Reassign" at bounding box center [654, 363] width 71 height 26
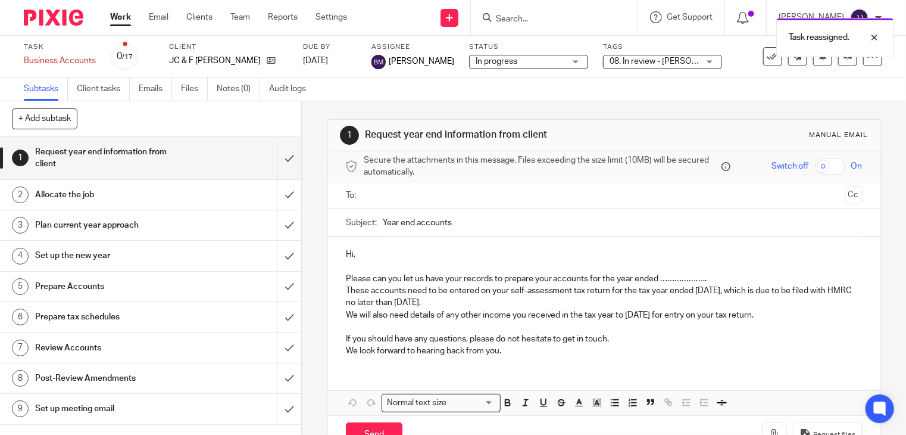
click at [527, 18] on div "Task reassigned." at bounding box center [673, 34] width 441 height 45
click at [517, 15] on div "Task reassigned." at bounding box center [673, 34] width 441 height 45
click at [527, 21] on div "Task reassigned." at bounding box center [673, 34] width 441 height 45
click at [533, 18] on div "Task reassigned." at bounding box center [673, 34] width 441 height 45
click at [547, 18] on div "Task reassigned." at bounding box center [673, 34] width 441 height 45
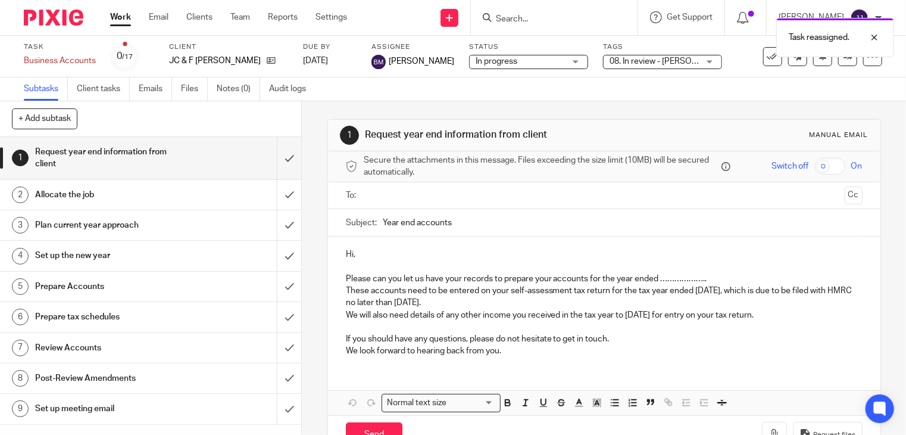
click at [524, 21] on div "Task reassigned." at bounding box center [673, 34] width 441 height 45
click at [528, 23] on input "Search" at bounding box center [548, 19] width 107 height 11
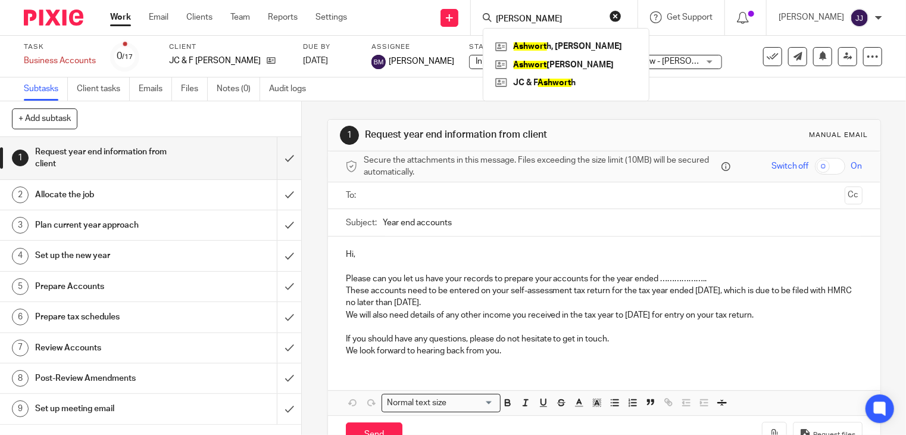
type input "ASHWORTH"
click button "submit" at bounding box center [0, 0] width 0 height 0
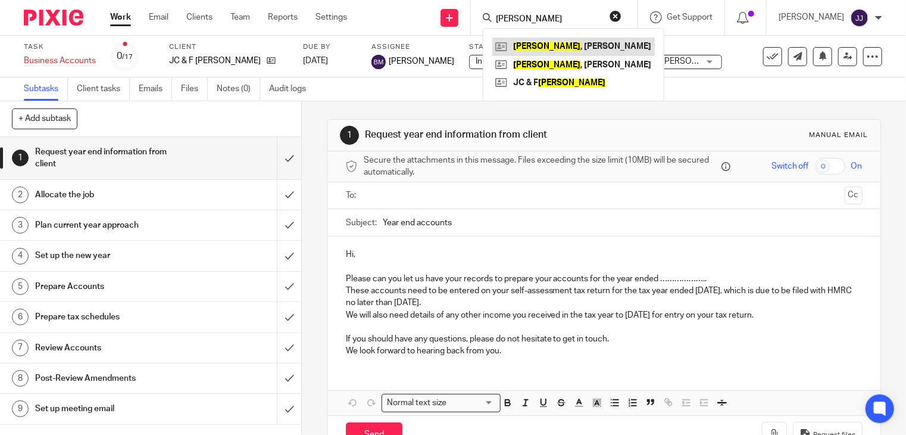
click at [539, 46] on link at bounding box center [573, 47] width 163 height 18
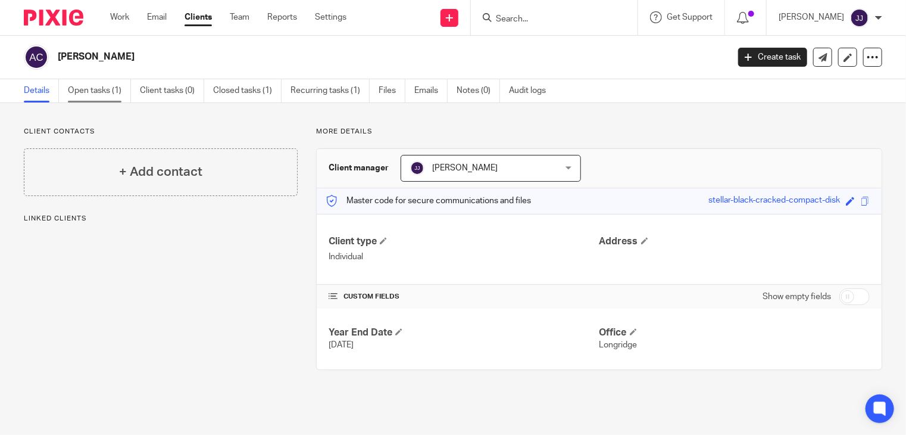
click at [113, 89] on link "Open tasks (1)" at bounding box center [99, 90] width 63 height 23
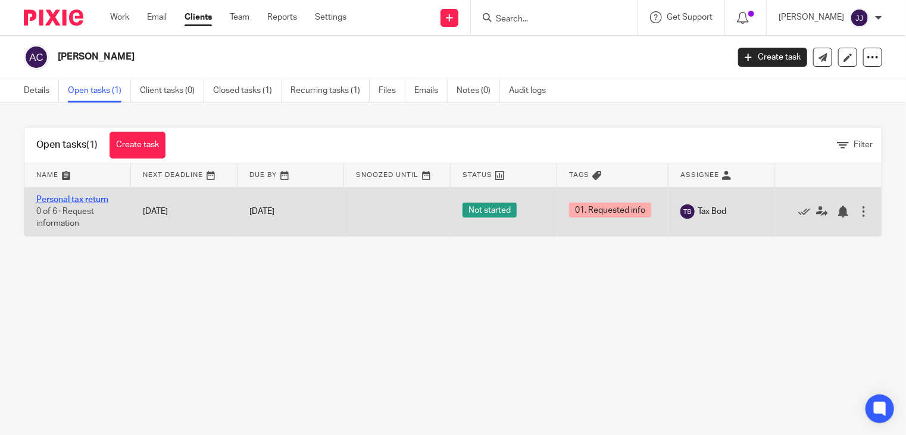
click at [91, 198] on link "Personal tax return" at bounding box center [72, 199] width 72 height 8
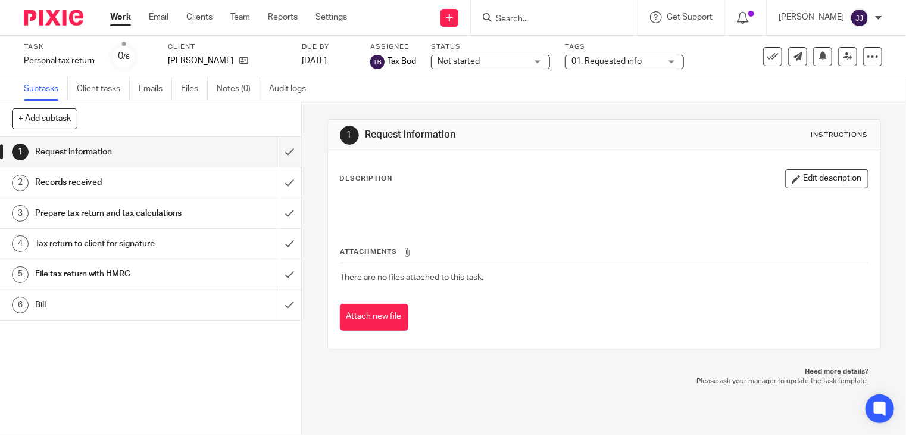
click at [613, 61] on span "01. Requested info" at bounding box center [606, 61] width 70 height 8
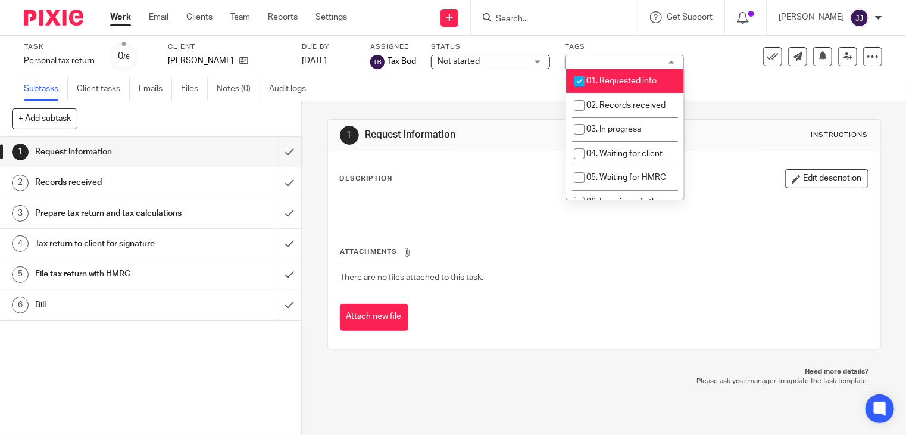
click at [628, 79] on span "01. Requested info" at bounding box center [621, 81] width 70 height 8
checkbox input "false"
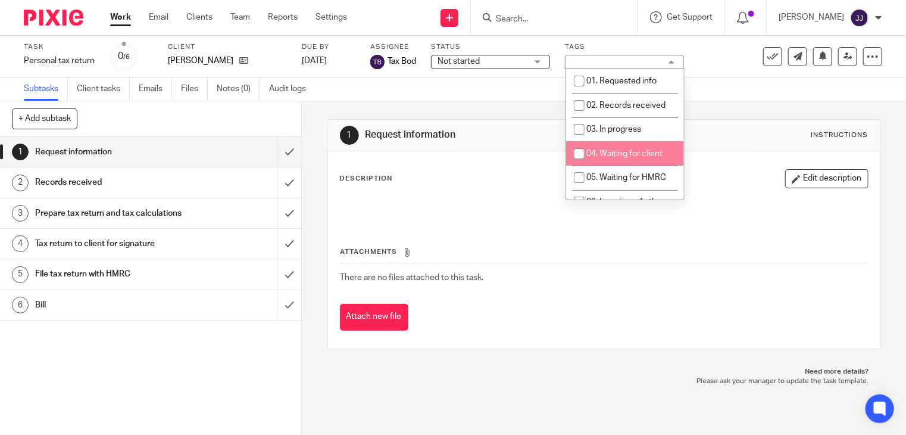
scroll to position [119, 0]
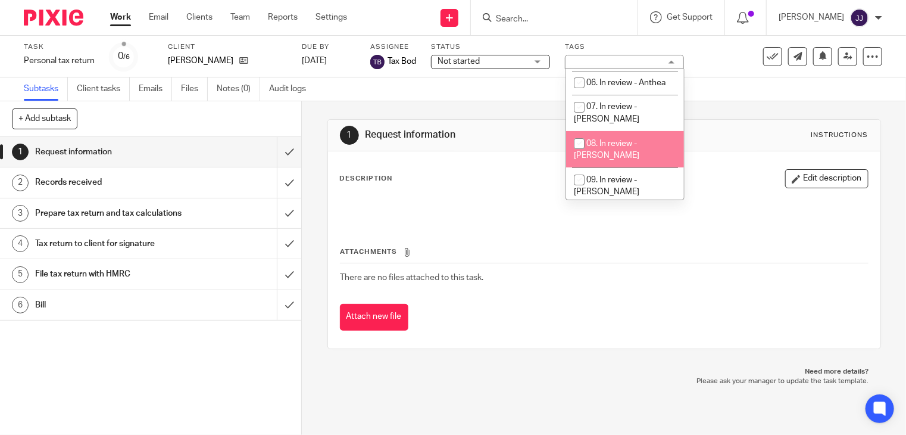
click at [636, 139] on span "08. In review - Ben" at bounding box center [606, 149] width 65 height 21
checkbox input "true"
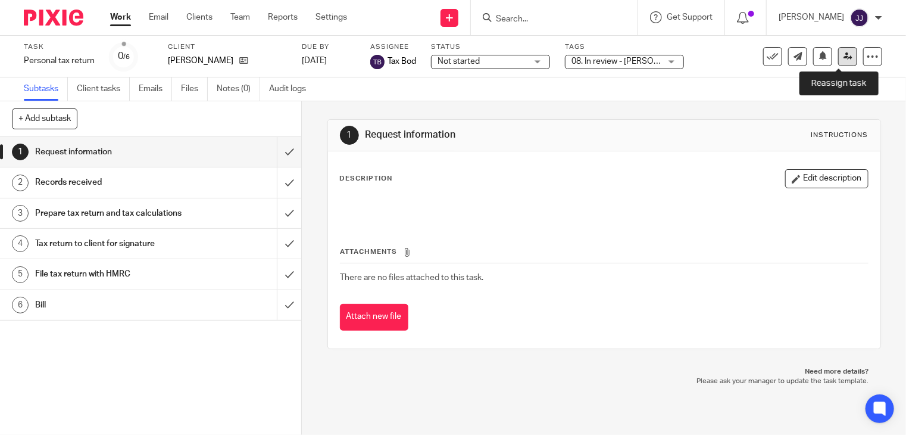
click at [843, 53] on icon at bounding box center [847, 56] width 9 height 9
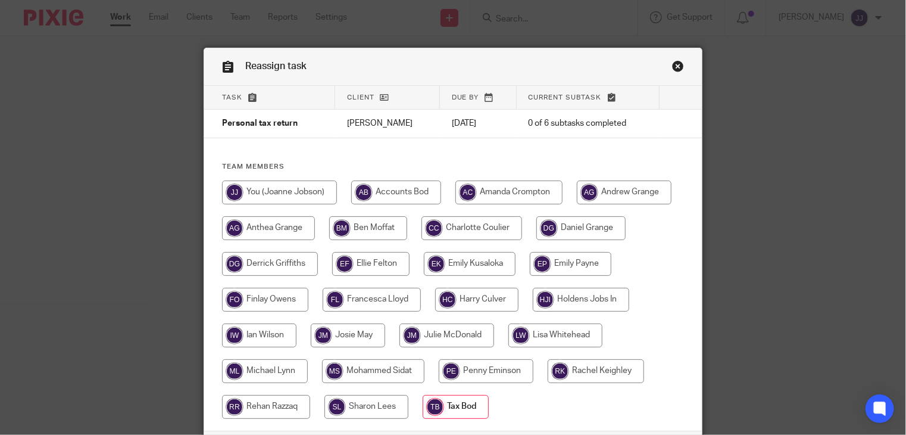
click at [374, 229] on input "radio" at bounding box center [368, 228] width 78 height 24
radio input "true"
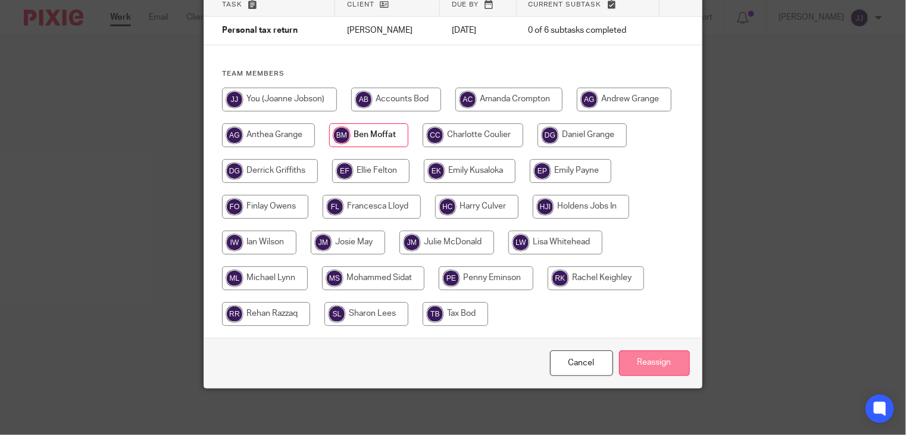
click at [668, 363] on input "Reassign" at bounding box center [654, 363] width 71 height 26
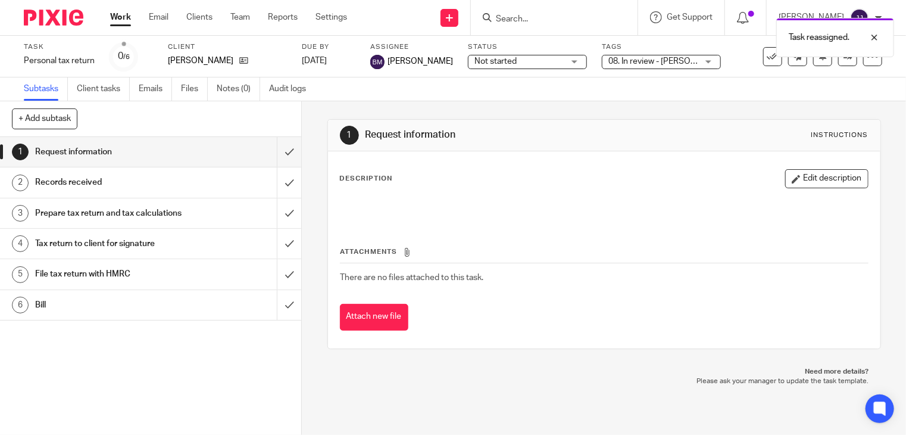
click at [114, 20] on link "Work" at bounding box center [120, 17] width 21 height 12
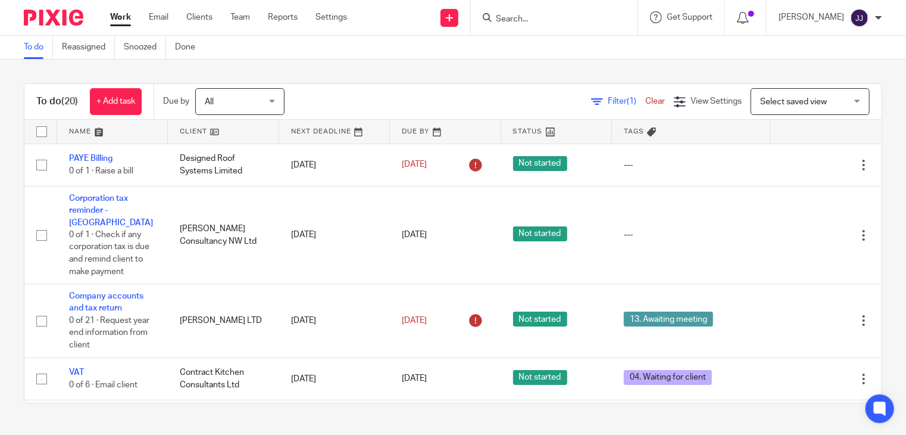
click at [541, 21] on input "Search" at bounding box center [548, 19] width 107 height 11
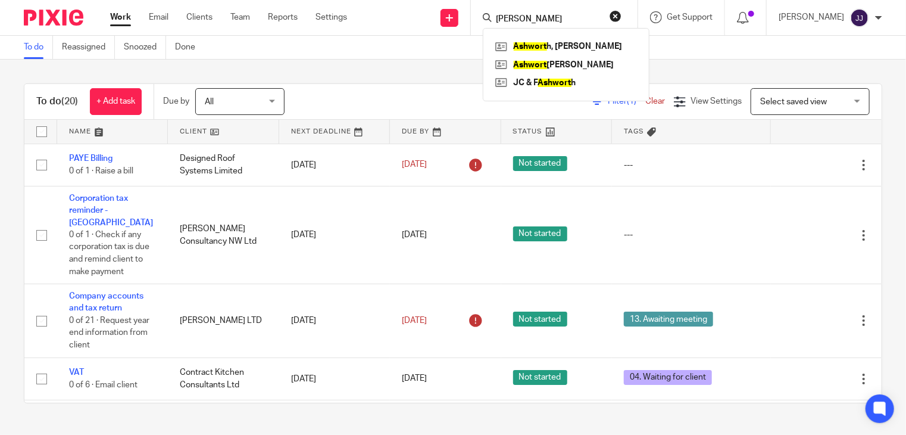
type input "ASHWORTH"
click button "submit" at bounding box center [0, 0] width 0 height 0
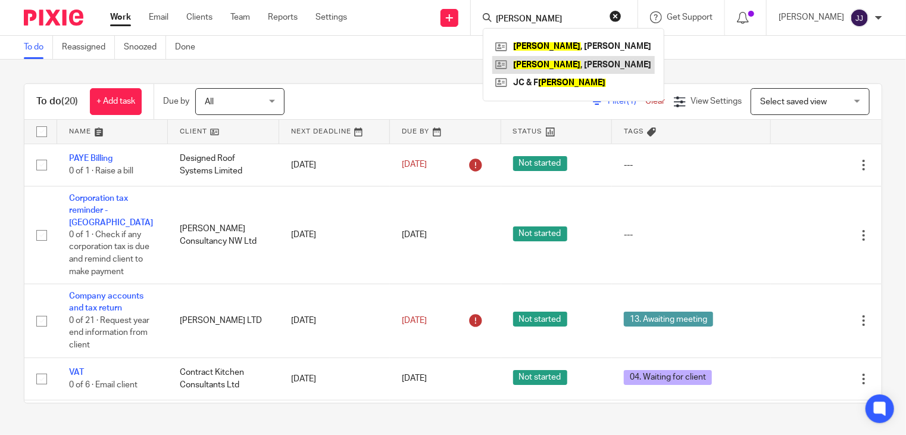
click at [525, 72] on link at bounding box center [573, 65] width 163 height 18
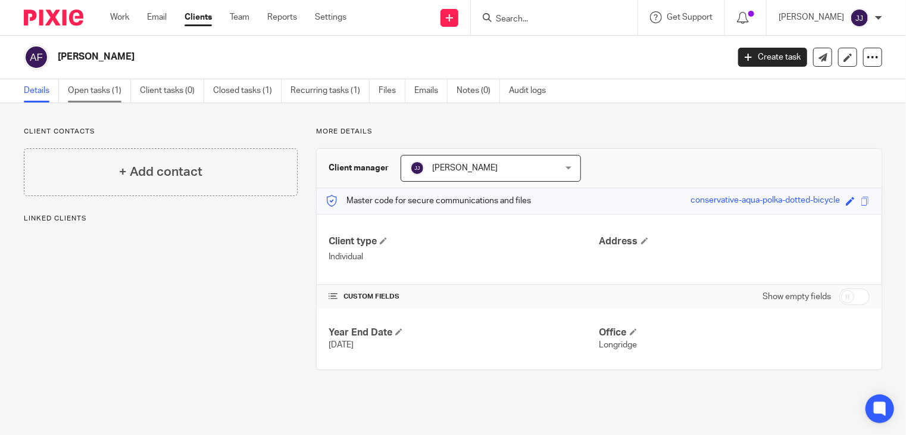
click at [93, 90] on link "Open tasks (1)" at bounding box center [99, 90] width 63 height 23
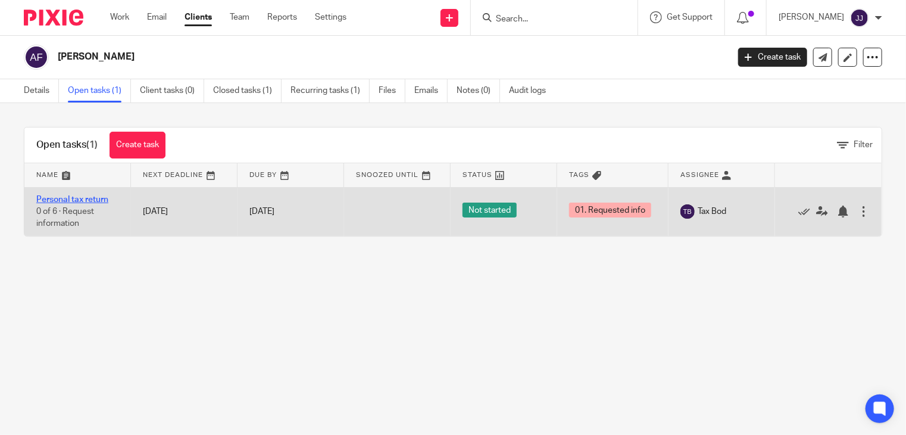
click at [92, 199] on link "Personal tax return" at bounding box center [72, 199] width 72 height 8
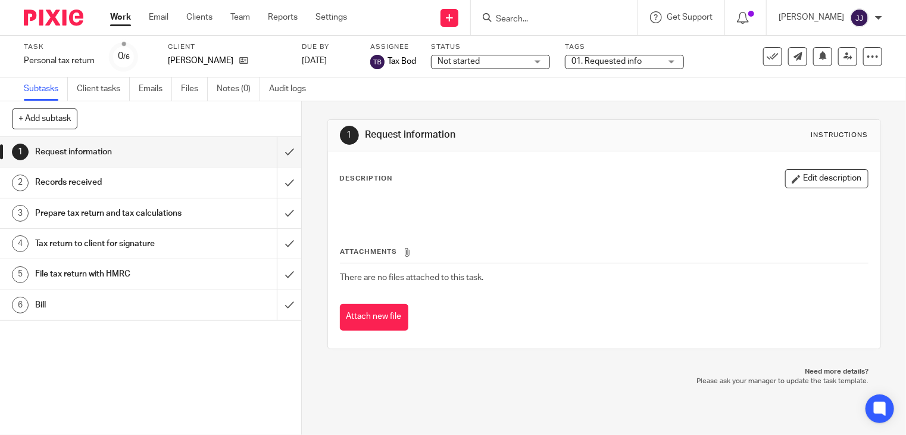
click at [606, 58] on span "01. Requested info" at bounding box center [606, 61] width 70 height 8
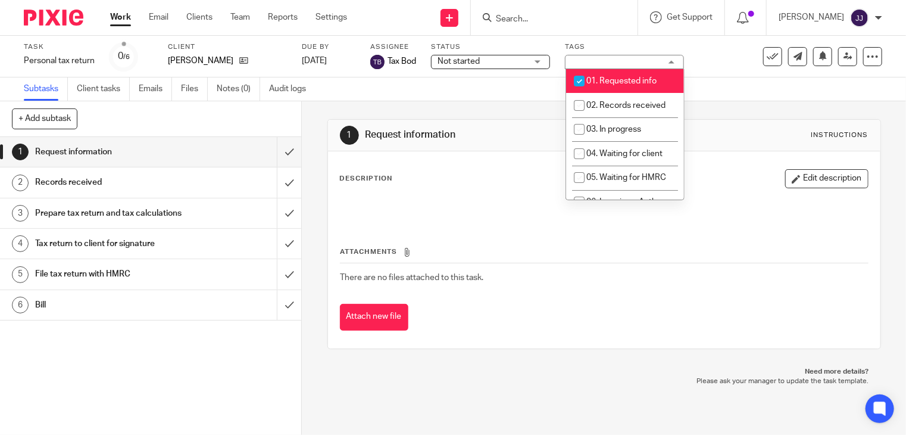
click at [619, 85] on span "01. Requested info" at bounding box center [621, 81] width 70 height 8
checkbox input "false"
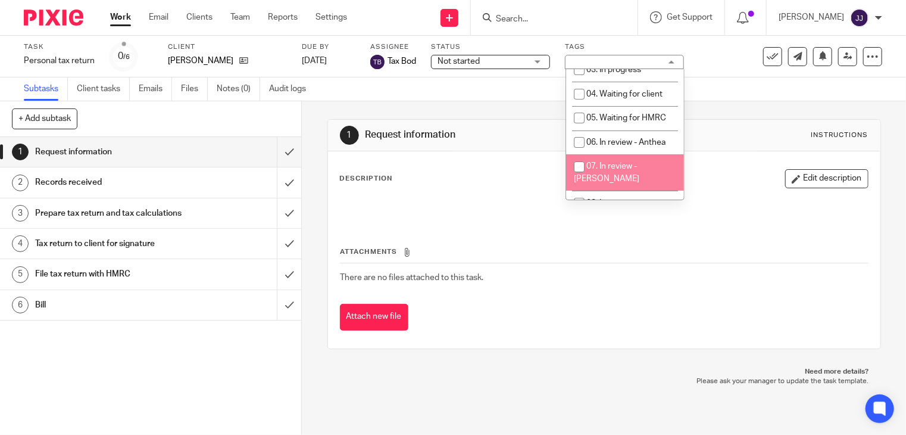
scroll to position [119, 0]
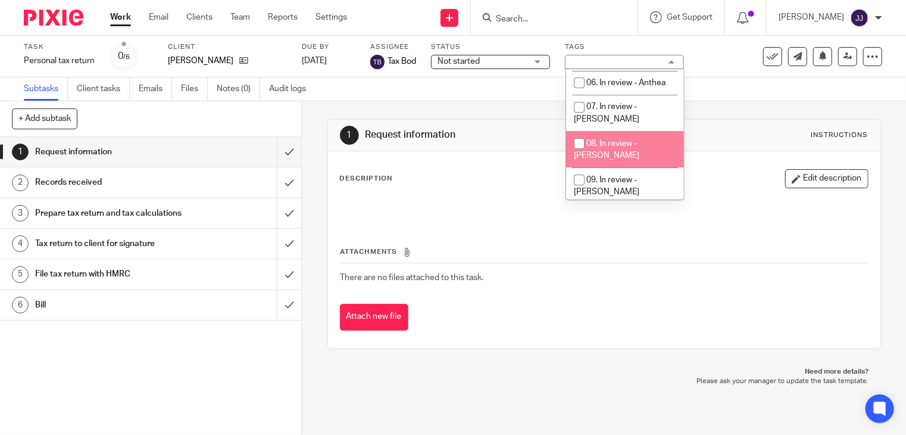
click at [632, 138] on li "08. In review - [PERSON_NAME]" at bounding box center [625, 149] width 118 height 36
checkbox input "true"
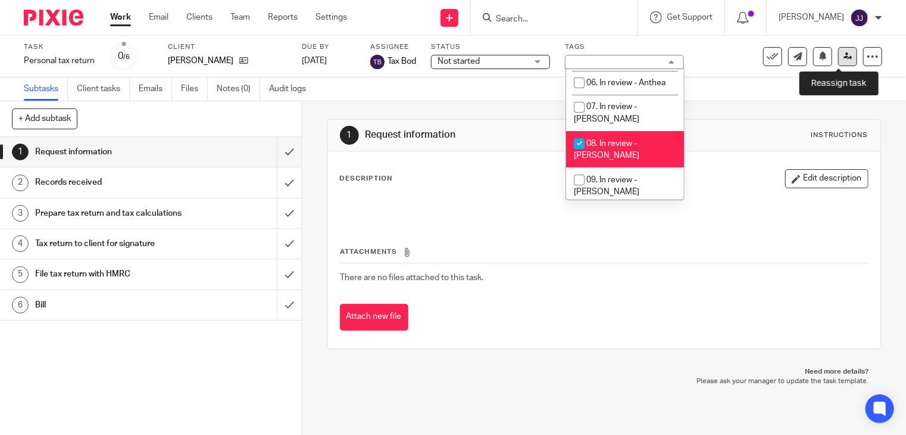
click at [843, 57] on icon at bounding box center [847, 56] width 9 height 9
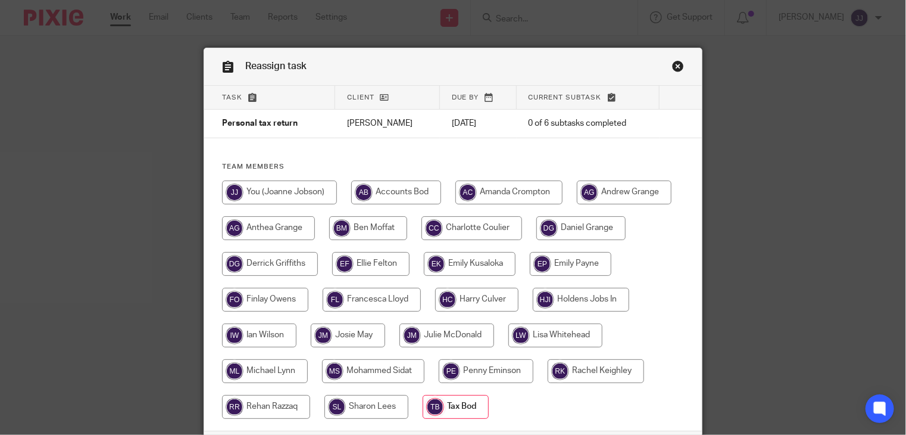
click at [368, 235] on input "radio" at bounding box center [368, 228] width 78 height 24
radio input "true"
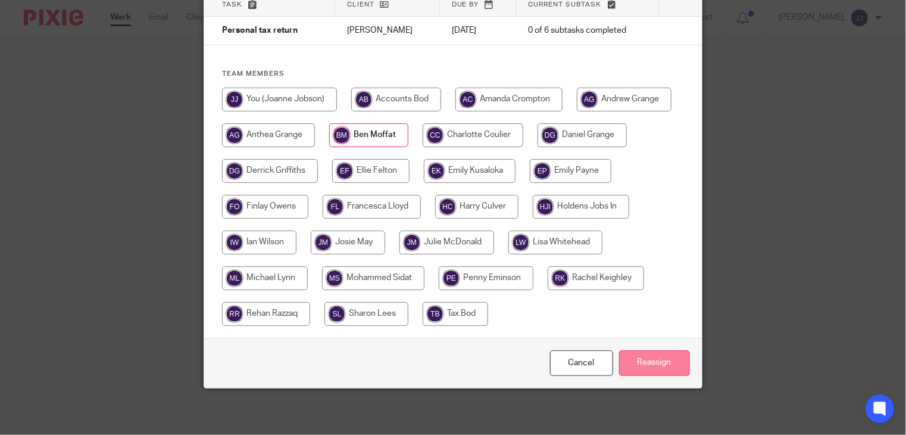
click at [651, 365] on input "Reassign" at bounding box center [654, 363] width 71 height 26
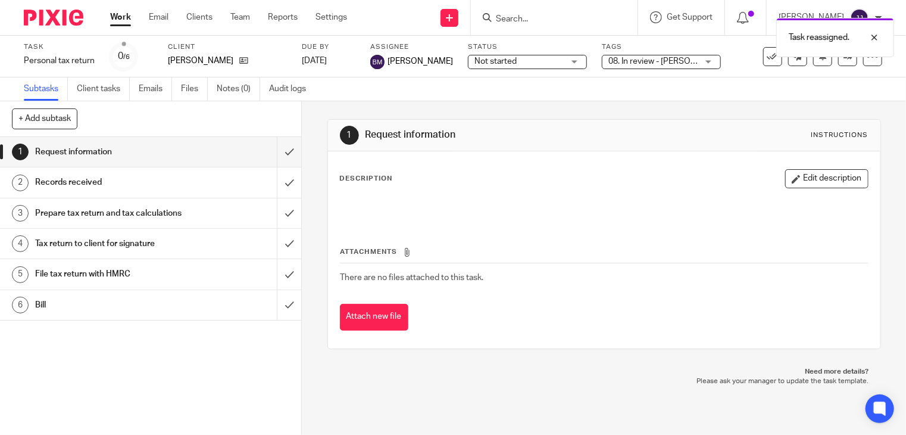
click at [119, 17] on link "Work" at bounding box center [120, 17] width 21 height 12
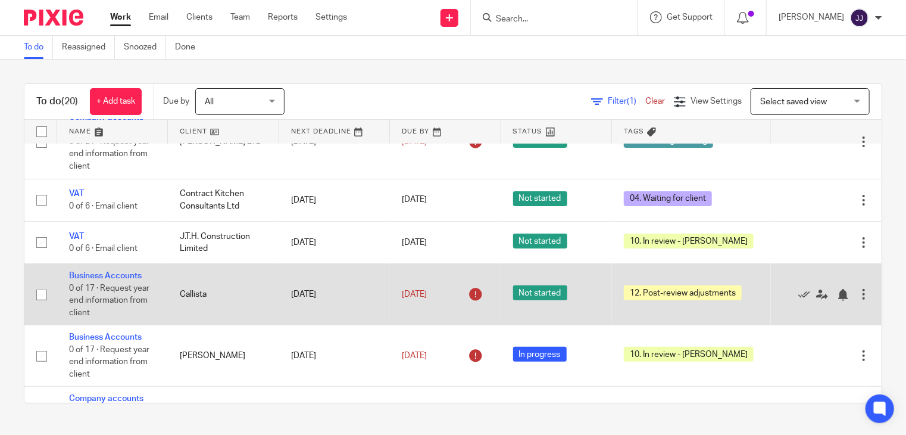
scroll to position [238, 0]
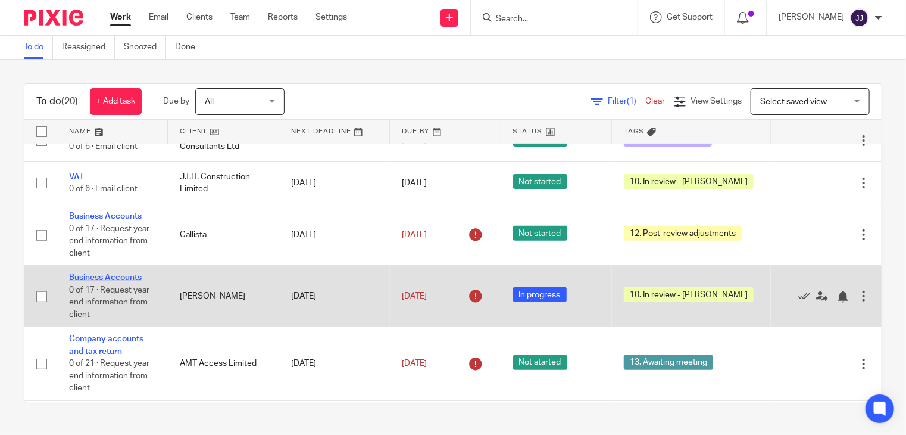
click at [86, 273] on link "Business Accounts" at bounding box center [105, 277] width 73 height 8
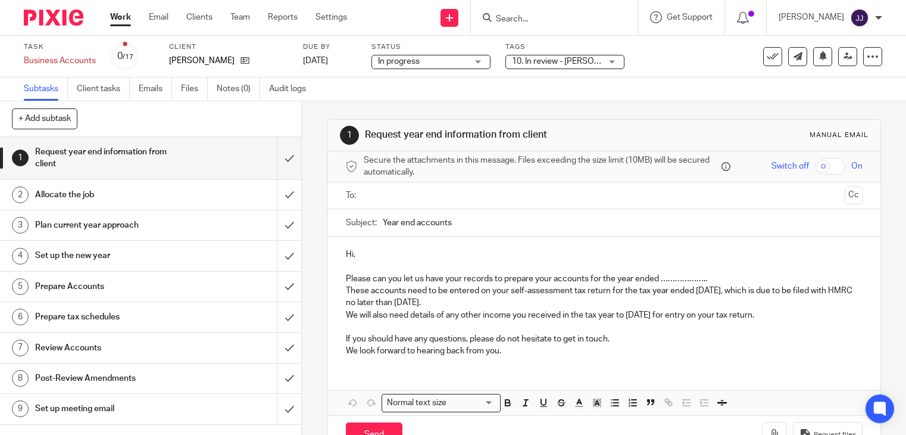
click at [548, 61] on span "10. In review - [PERSON_NAME]" at bounding box center [571, 61] width 118 height 8
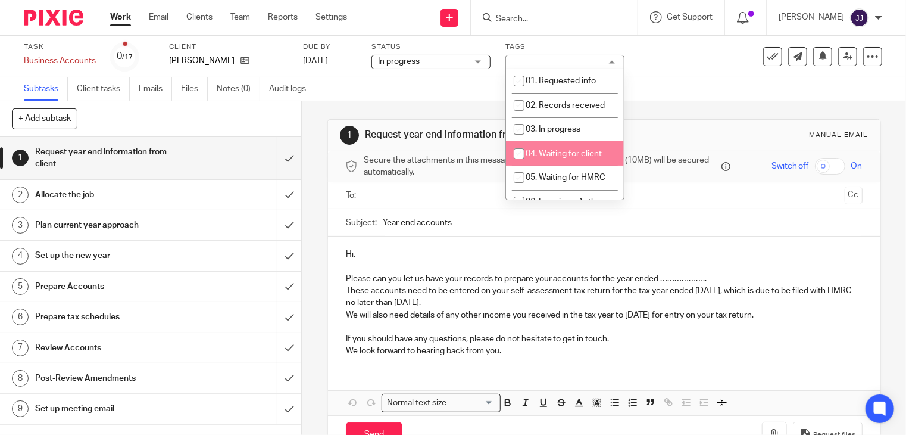
click at [574, 154] on span "04. Waiting for client" at bounding box center [564, 153] width 76 height 8
checkbox input "true"
click at [624, 151] on main "Task Business Accounts Save Business Accounts 0 /17 Client Mann, Philip Scott D…" at bounding box center [453, 217] width 906 height 435
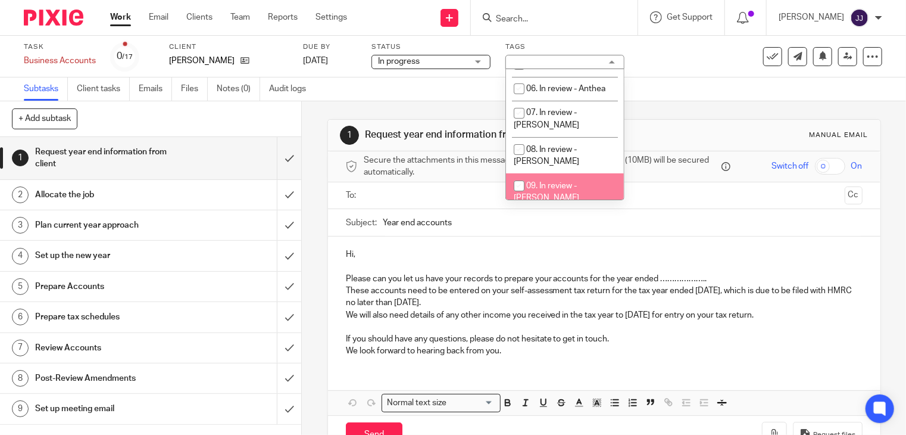
scroll to position [173, 0]
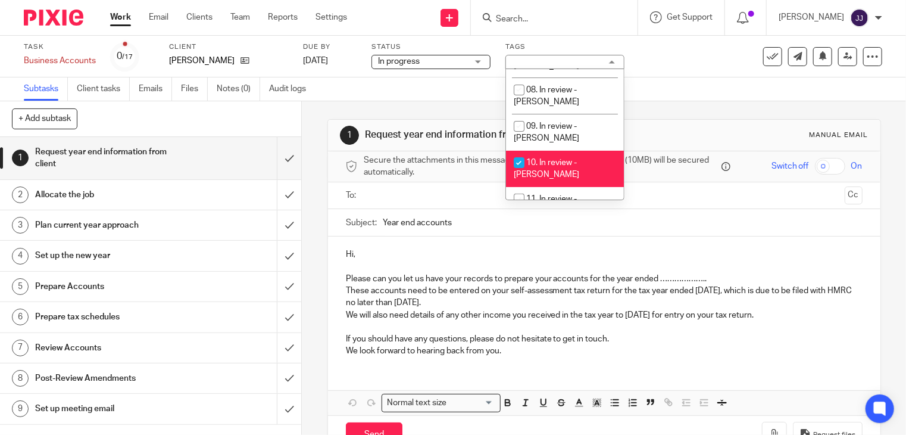
click at [548, 151] on li "10. In review - Joanne" at bounding box center [565, 169] width 118 height 36
checkbox input "false"
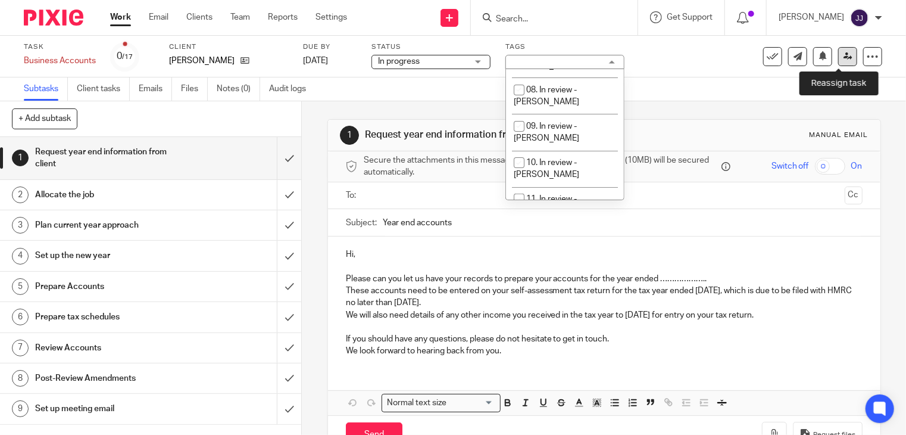
click at [843, 57] on icon at bounding box center [847, 56] width 9 height 9
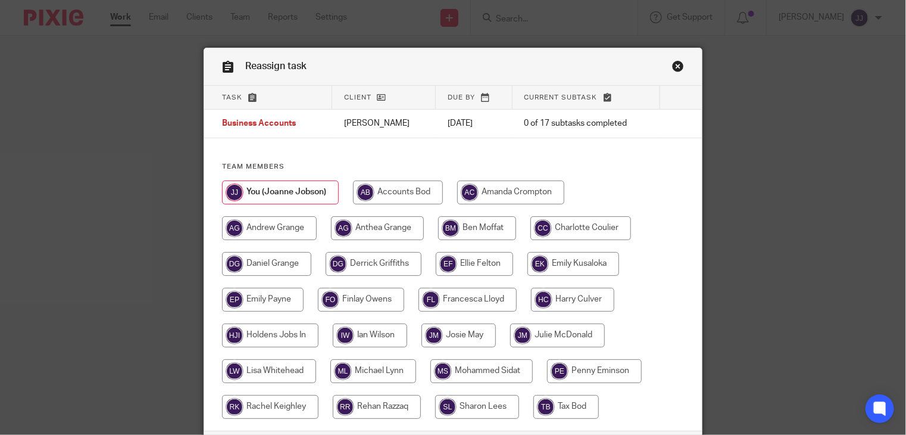
click at [298, 193] on input "radio" at bounding box center [280, 192] width 117 height 24
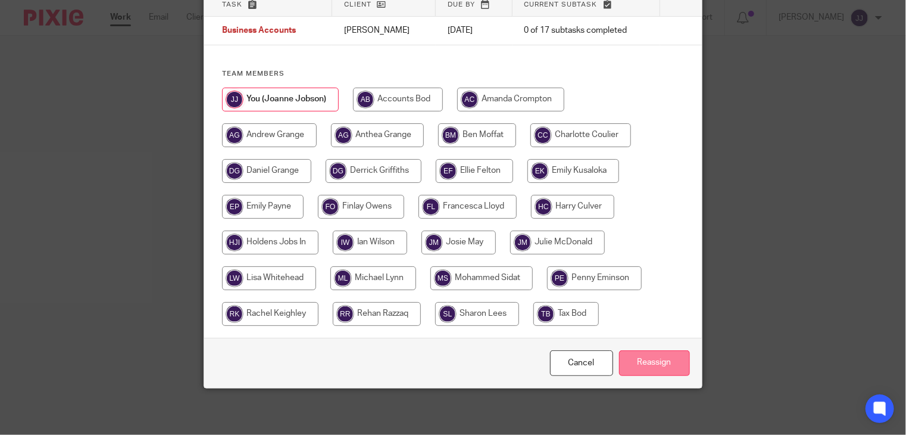
click at [628, 360] on input "Reassign" at bounding box center [654, 363] width 71 height 26
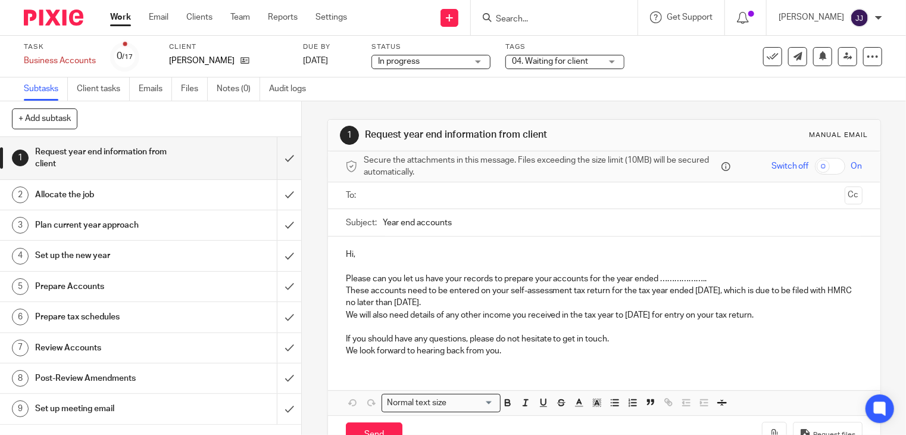
click at [117, 21] on link "Work" at bounding box center [120, 17] width 21 height 12
